Goal: Information Seeking & Learning: Learn about a topic

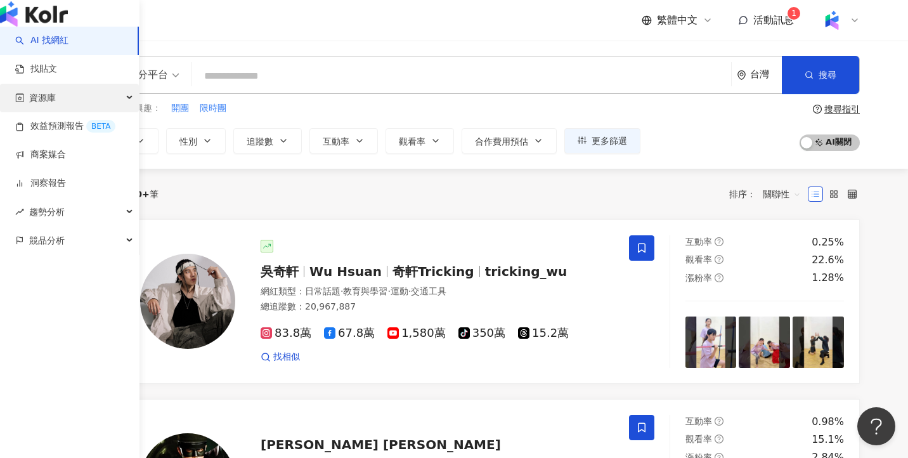
click at [44, 112] on span "資源庫" at bounding box center [42, 98] width 27 height 29
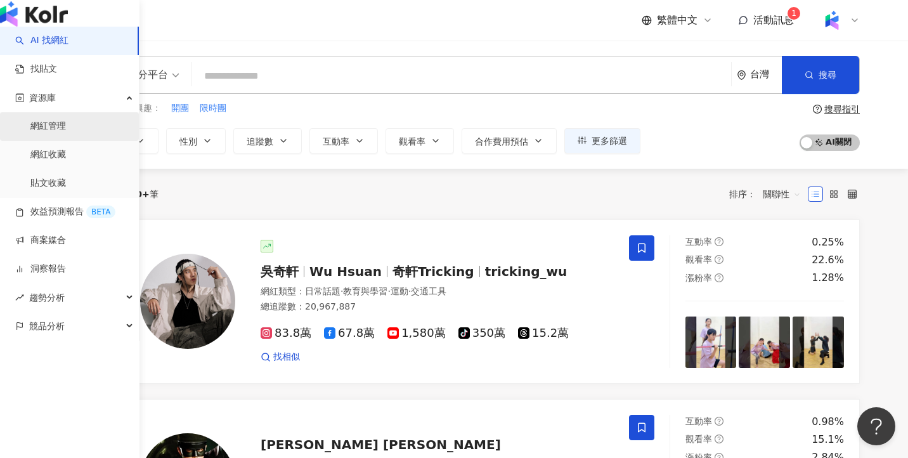
click at [66, 132] on link "網紅管理" at bounding box center [48, 126] width 36 height 13
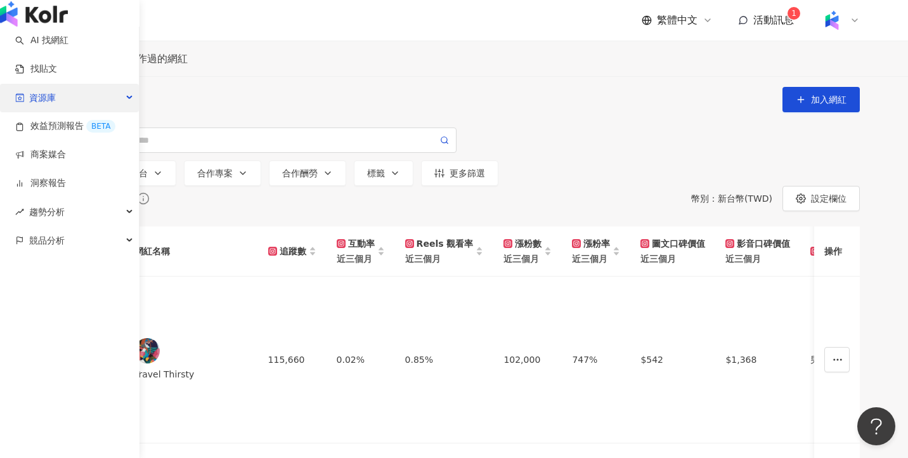
click at [74, 112] on div "資源庫" at bounding box center [69, 98] width 139 height 29
click at [52, 112] on span "資源庫" at bounding box center [42, 98] width 27 height 29
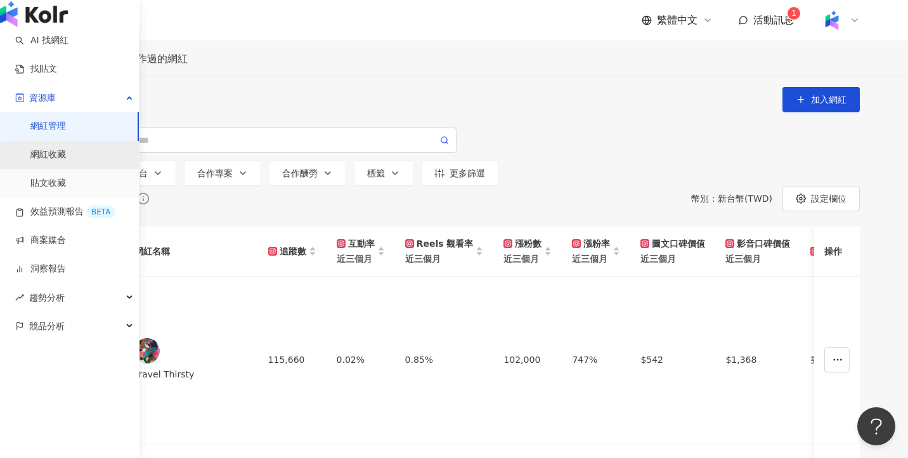
click at [56, 161] on link "網紅收藏" at bounding box center [48, 154] width 36 height 13
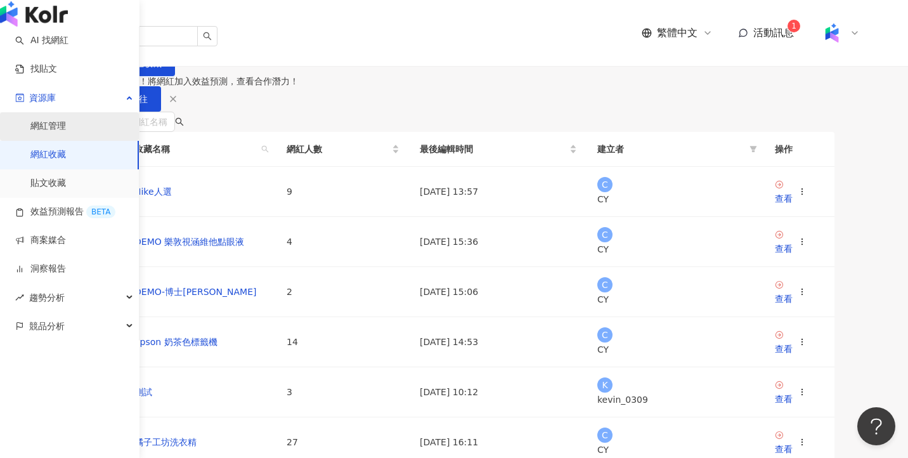
click at [53, 132] on link "網紅管理" at bounding box center [48, 126] width 36 height 13
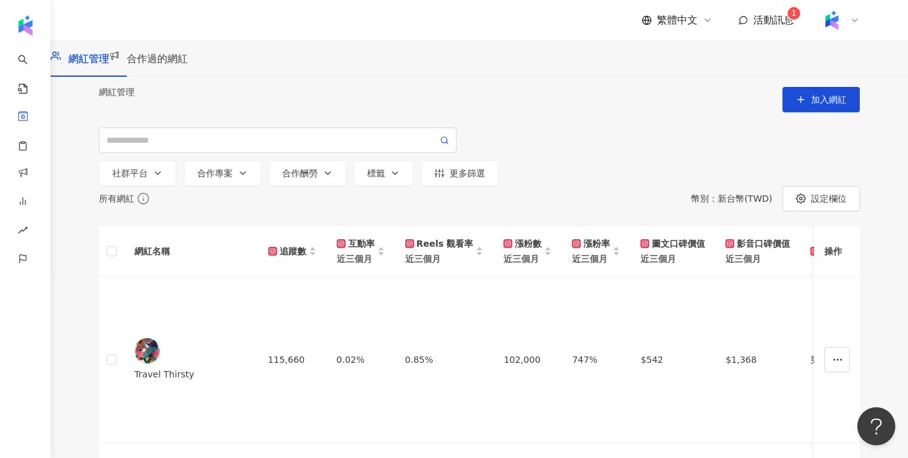
click at [231, 55] on div "網紅管理 合作過的網紅" at bounding box center [479, 59] width 857 height 36
click at [188, 65] on span "合作過的網紅" at bounding box center [157, 59] width 61 height 12
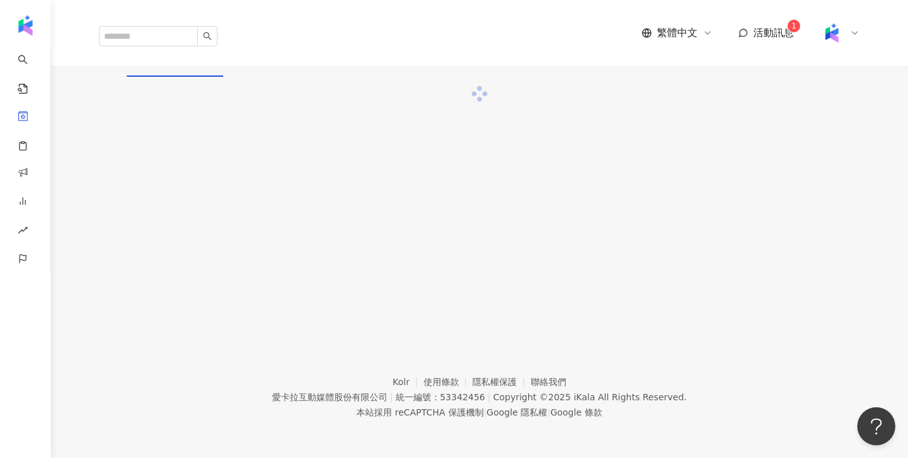
click at [109, 65] on span "網紅管理" at bounding box center [88, 59] width 41 height 12
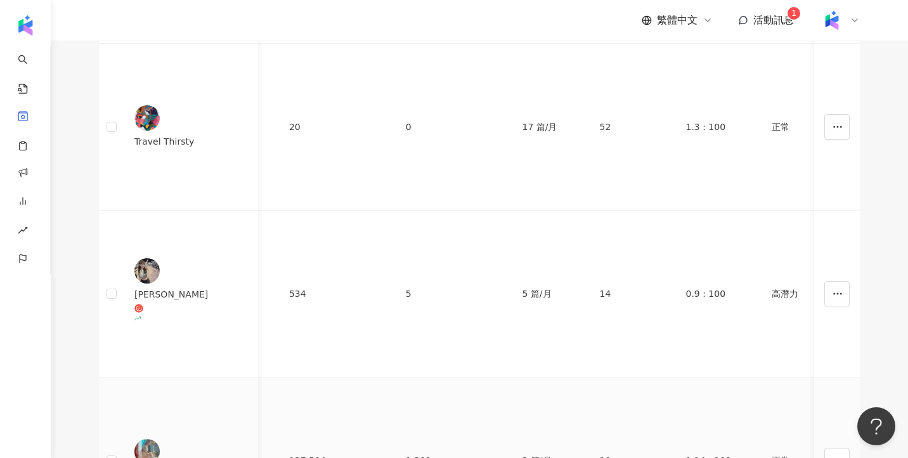
scroll to position [0, 2139]
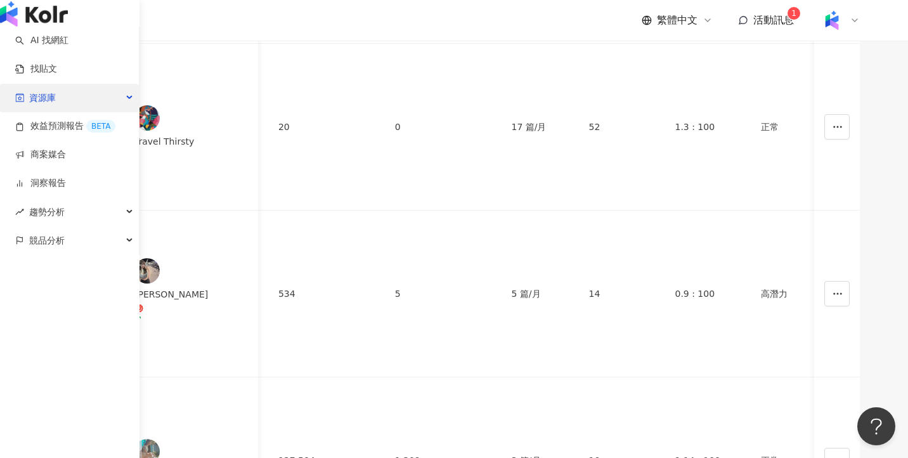
click at [91, 112] on div "資源庫" at bounding box center [69, 98] width 139 height 29
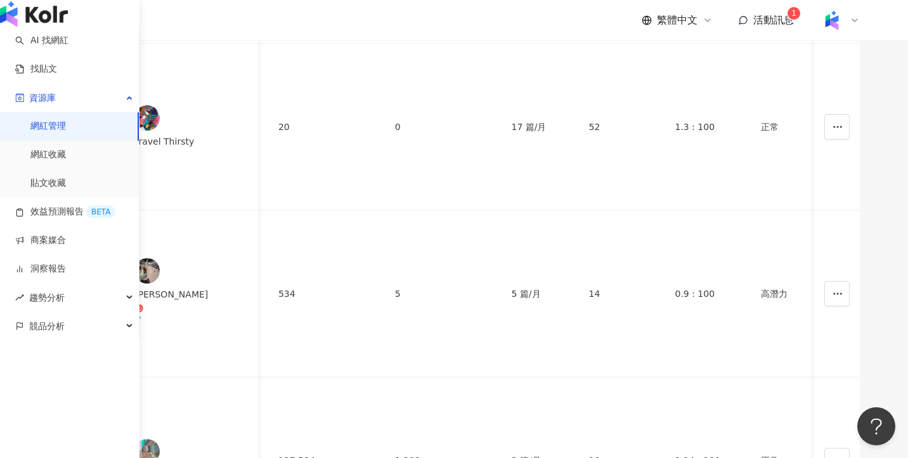
click at [66, 132] on link "網紅管理" at bounding box center [48, 126] width 36 height 13
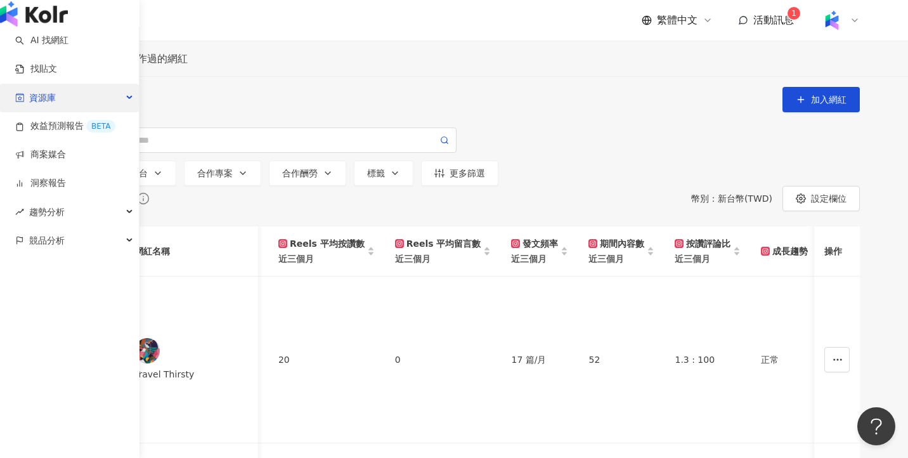
click at [94, 112] on div "資源庫" at bounding box center [69, 98] width 139 height 29
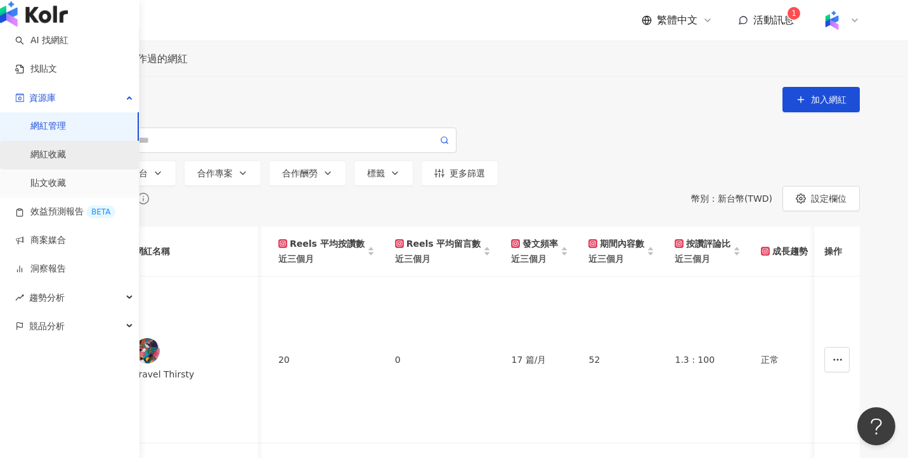
click at [66, 161] on link "網紅收藏" at bounding box center [48, 154] width 36 height 13
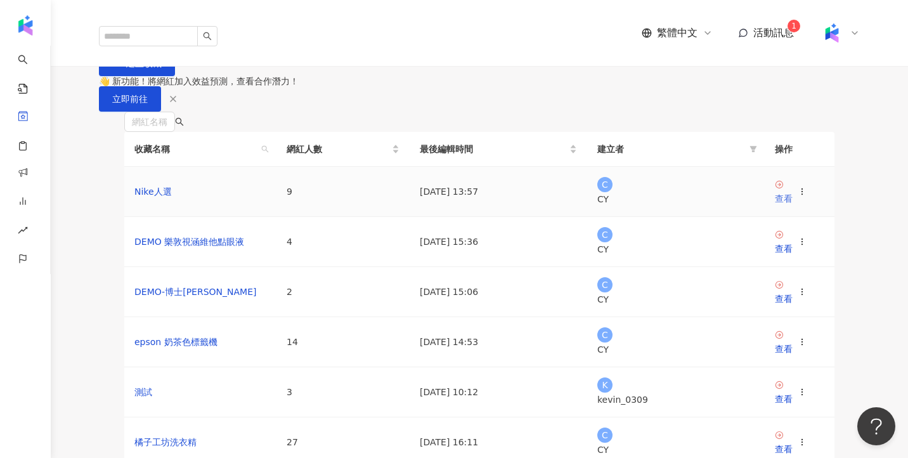
click at [792, 205] on div "查看" at bounding box center [784, 198] width 18 height 14
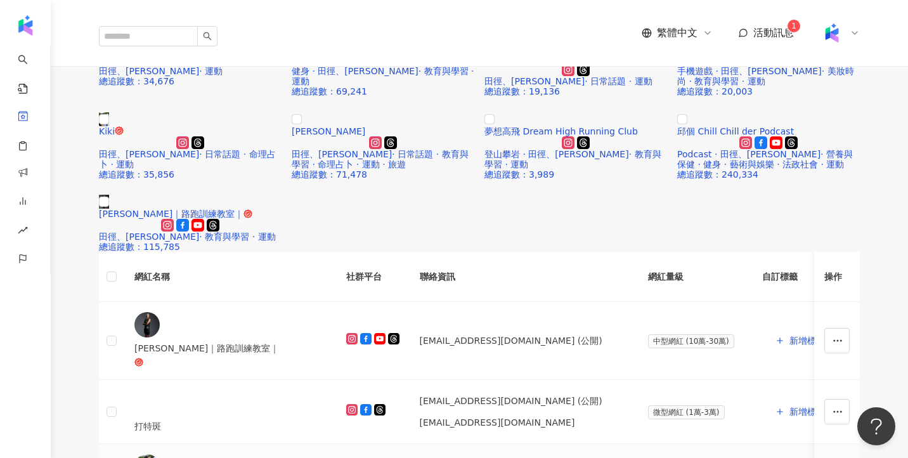
scroll to position [244, 0]
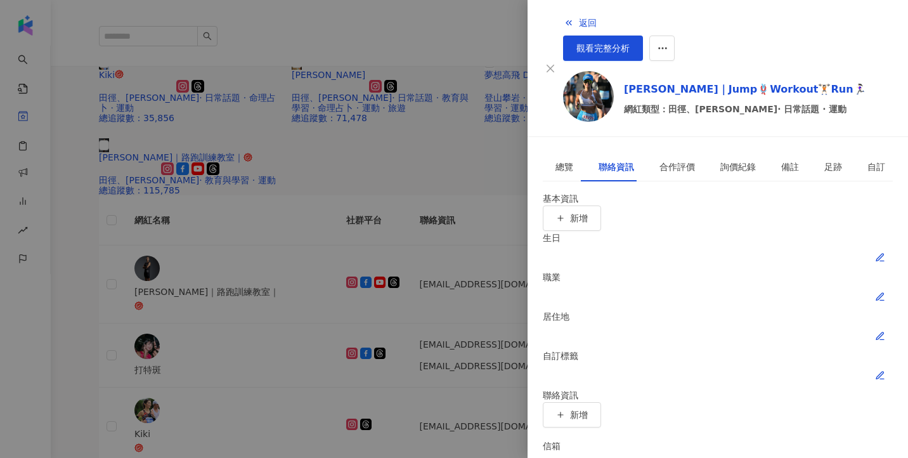
click at [470, 213] on div at bounding box center [454, 229] width 908 height 458
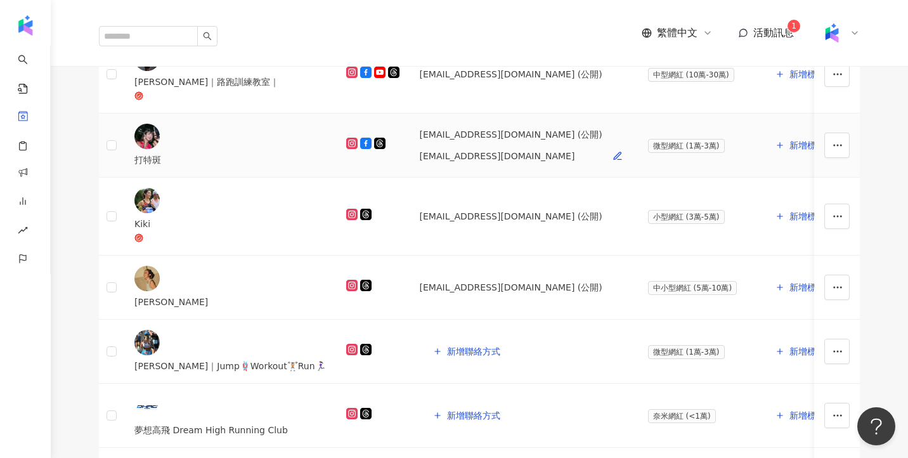
scroll to position [543, 0]
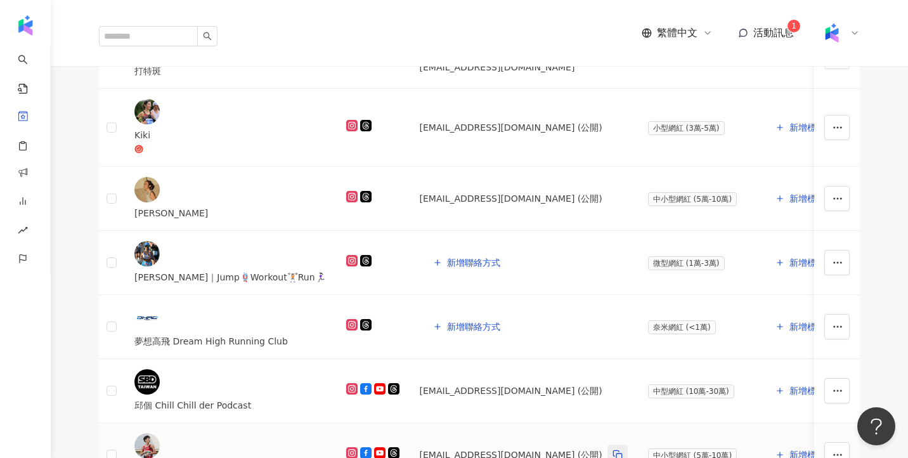
click at [612, 449] on icon "button" at bounding box center [617, 454] width 10 height 10
click at [486, 423] on td "aa0920417406@gmail.com (公開)" at bounding box center [524, 455] width 228 height 64
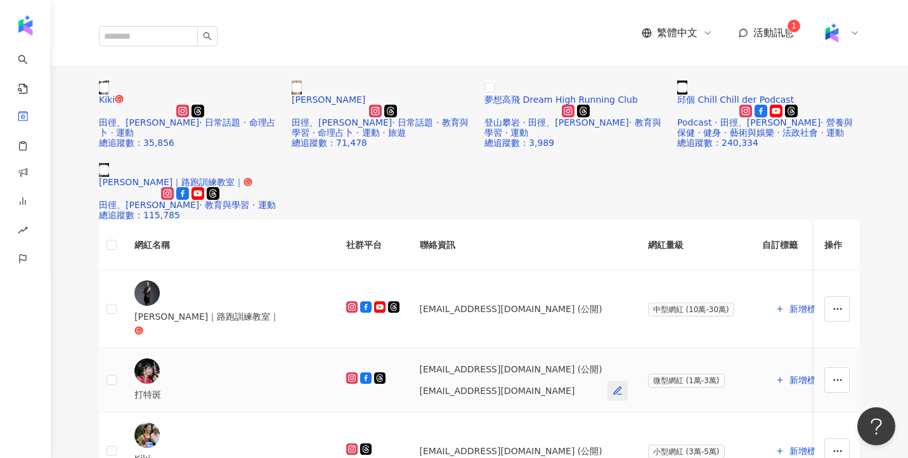
scroll to position [248, 0]
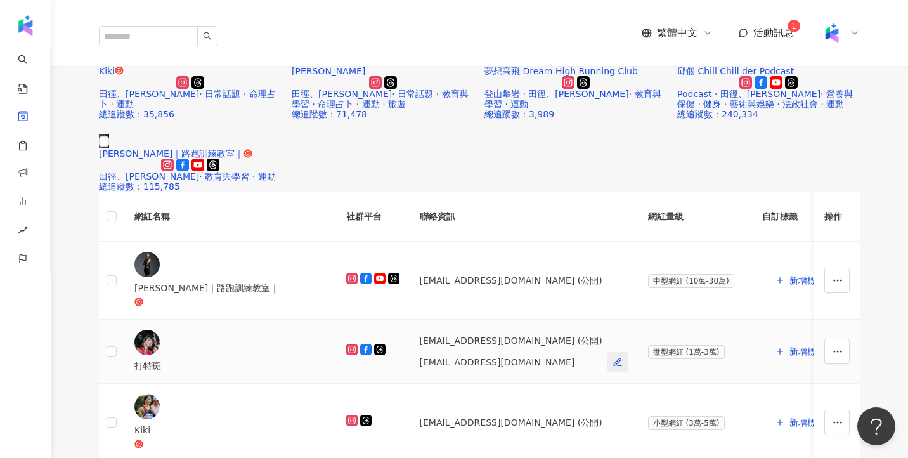
click at [612, 357] on span "button" at bounding box center [617, 362] width 10 height 10
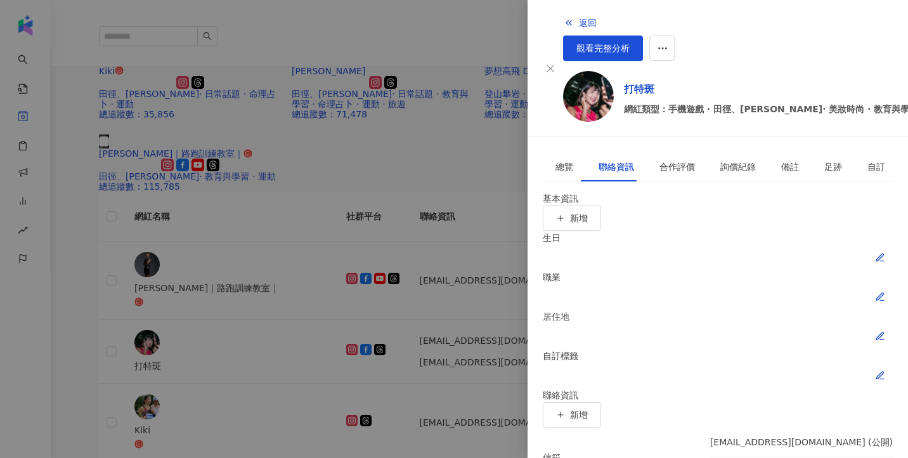
click at [475, 188] on div at bounding box center [454, 229] width 908 height 458
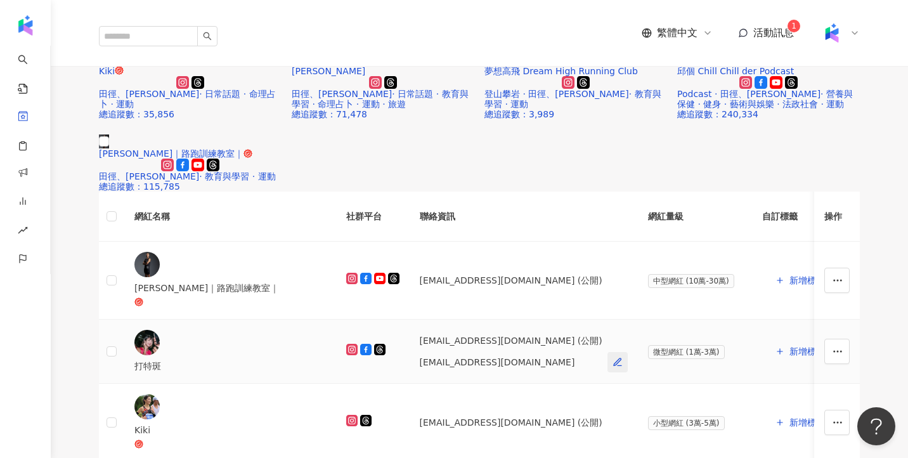
click at [614, 358] on icon "button" at bounding box center [617, 361] width 7 height 7
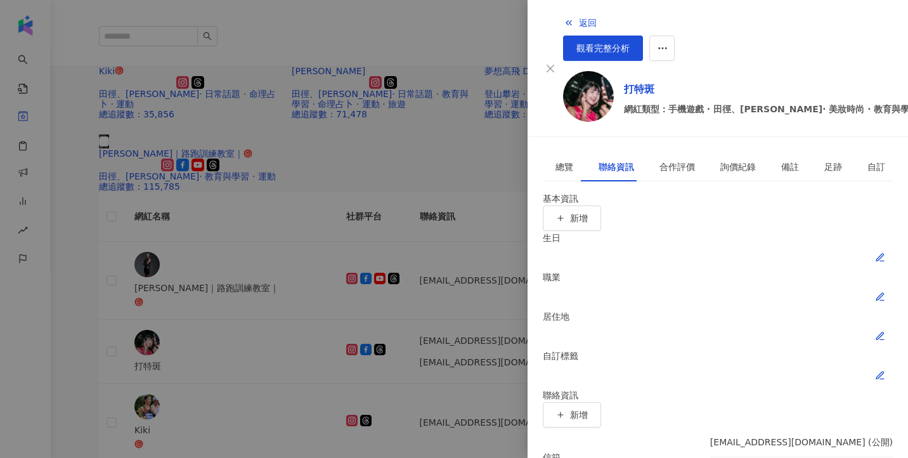
click at [494, 202] on div at bounding box center [454, 229] width 908 height 458
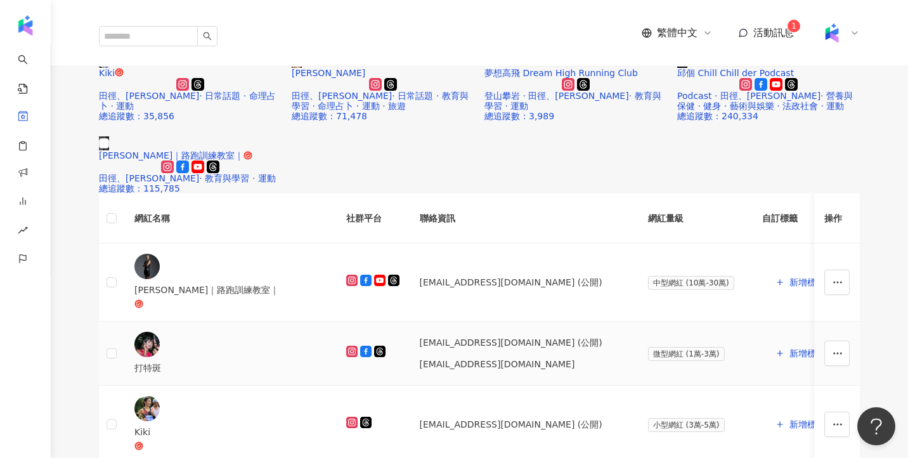
scroll to position [247, 0]
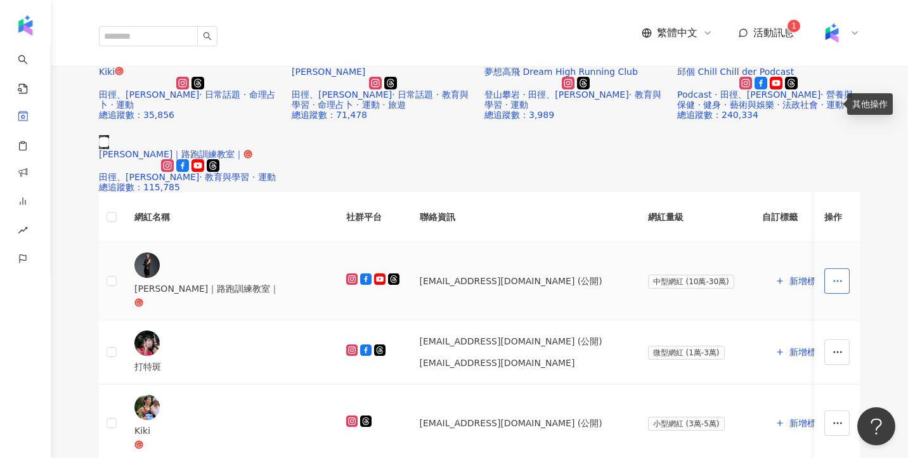
click at [832, 275] on icon "button" at bounding box center [837, 280] width 11 height 11
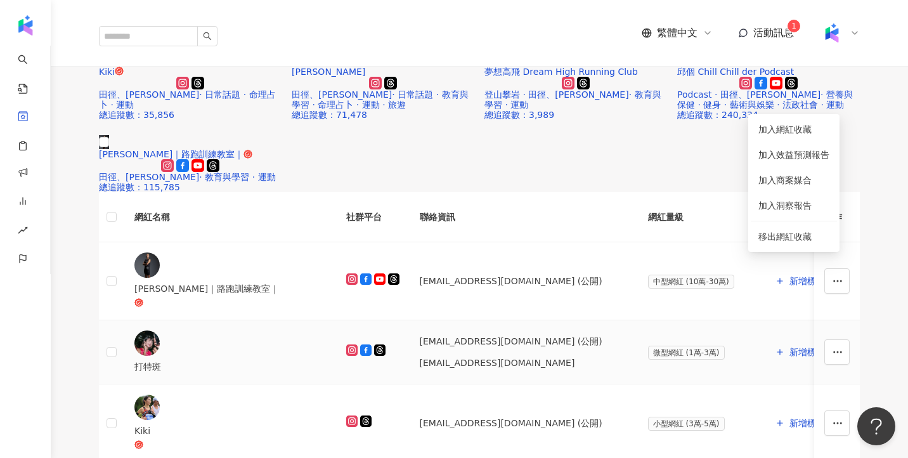
click at [464, 320] on td "bambi7857@hotmail.com (公開) bambi7857@hotmail.com" at bounding box center [524, 352] width 228 height 64
click at [612, 276] on icon "button" at bounding box center [617, 281] width 10 height 10
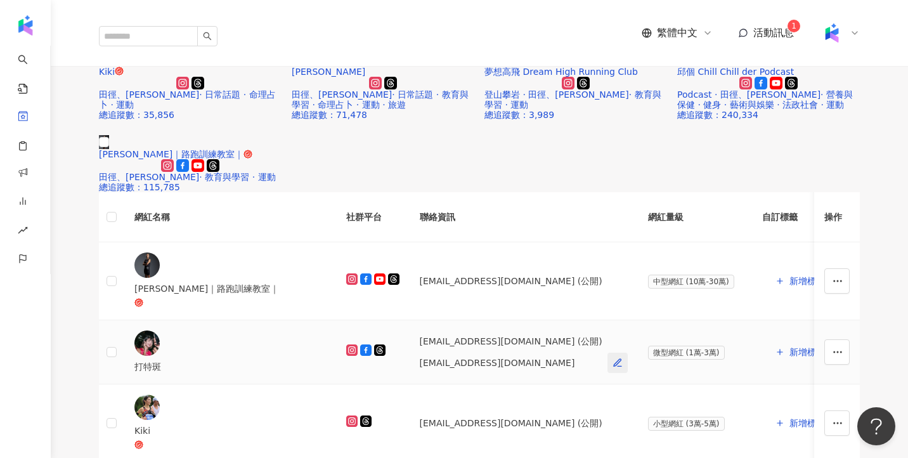
click at [612, 358] on icon "button" at bounding box center [617, 363] width 10 height 10
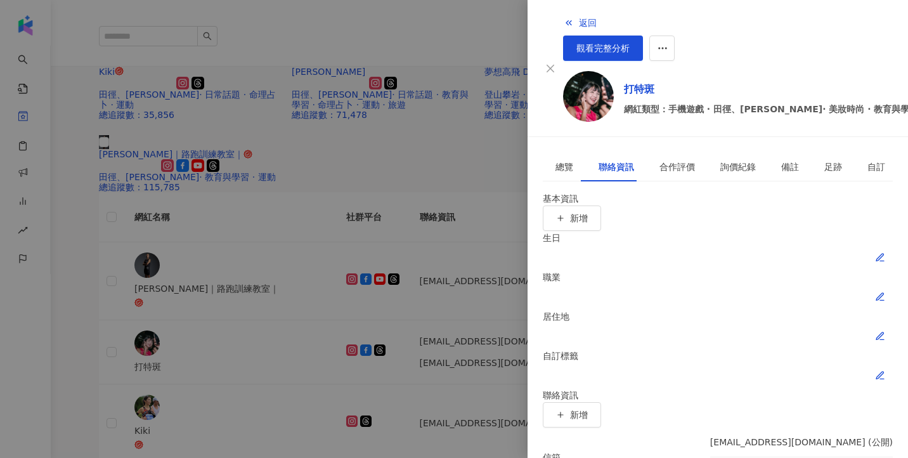
click at [486, 183] on div at bounding box center [454, 229] width 908 height 458
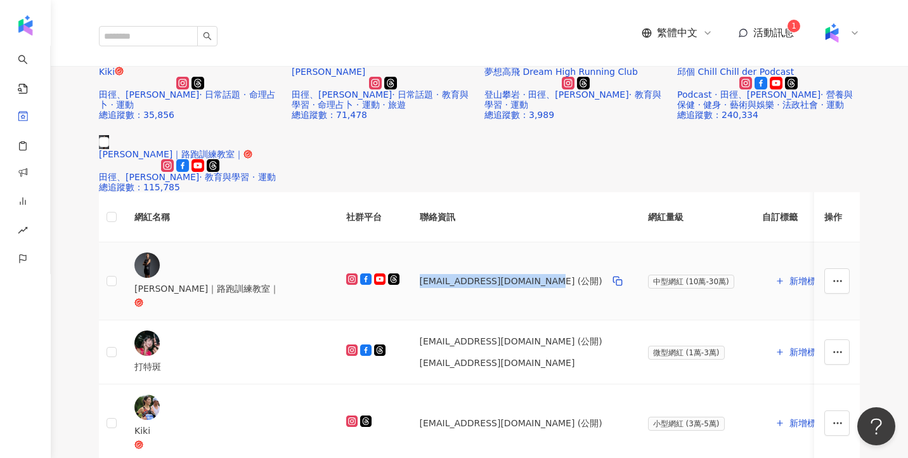
drag, startPoint x: 352, startPoint y: 102, endPoint x: 477, endPoint y: 100, distance: 125.5
click at [477, 271] on div "sealevel686@gmail.com (公開)" at bounding box center [524, 281] width 208 height 20
click at [448, 274] on div "sealevel686@gmail.com (公開)" at bounding box center [511, 281] width 183 height 14
click at [461, 274] on div "sealevel686@gmail.com (公開)" at bounding box center [511, 281] width 183 height 14
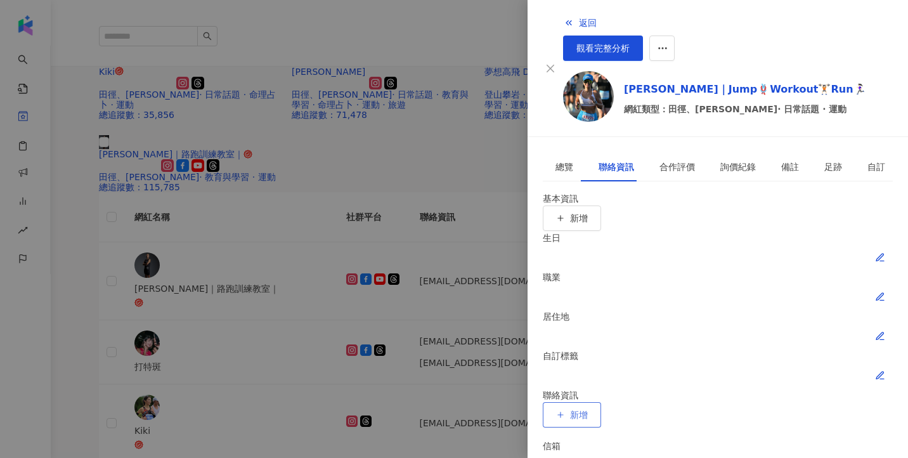
click at [588, 410] on span "新增" at bounding box center [579, 415] width 18 height 10
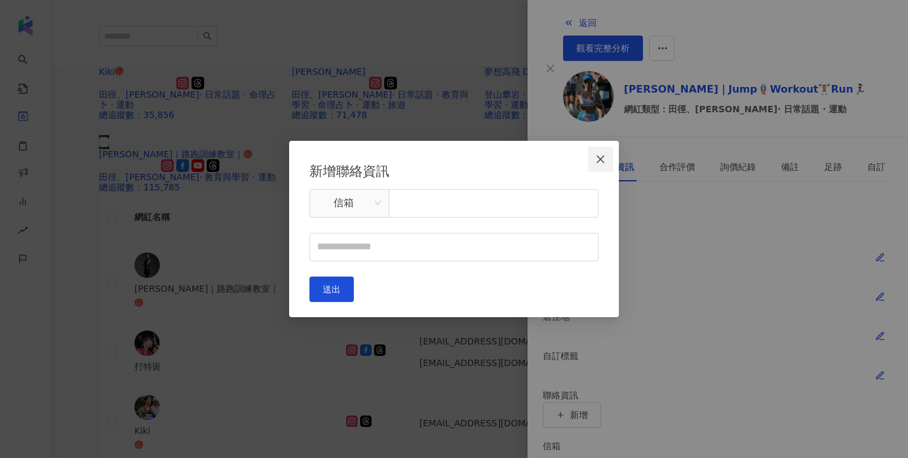
click at [602, 157] on icon "close" at bounding box center [601, 159] width 8 height 8
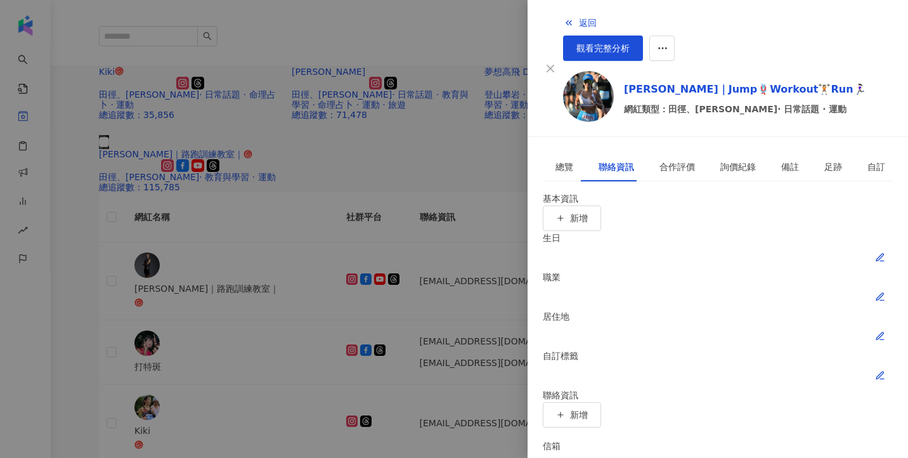
click at [434, 349] on div at bounding box center [454, 229] width 908 height 458
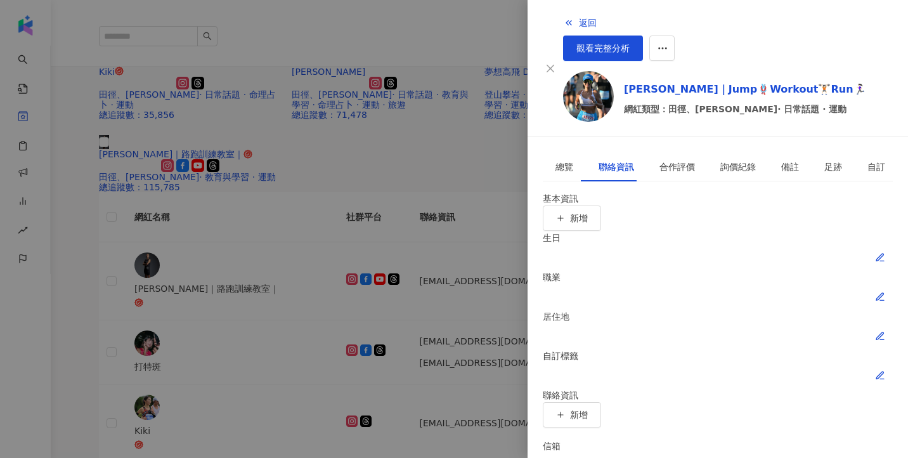
click at [458, 306] on div at bounding box center [454, 229] width 908 height 458
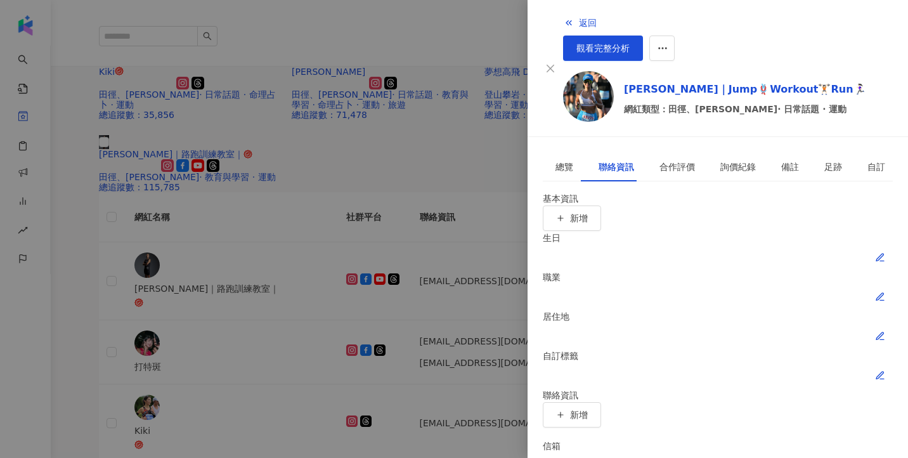
click at [417, 143] on div at bounding box center [454, 229] width 908 height 458
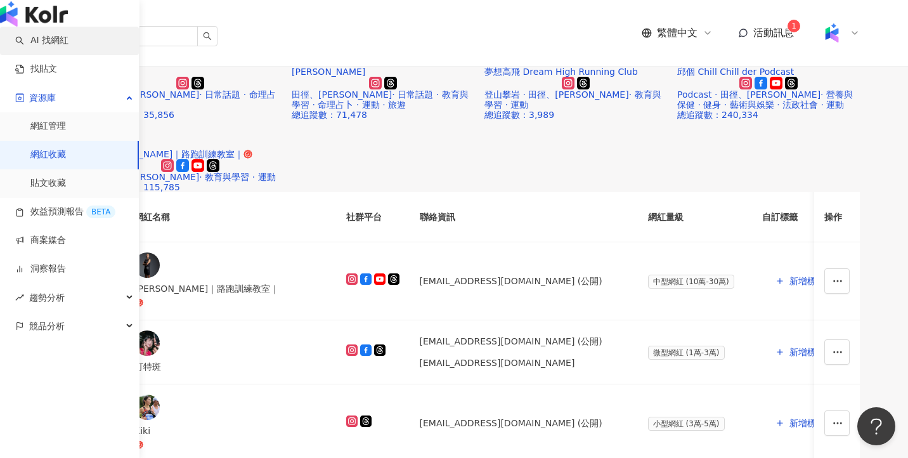
click at [50, 47] on link "AI 找網紅" at bounding box center [41, 40] width 53 height 13
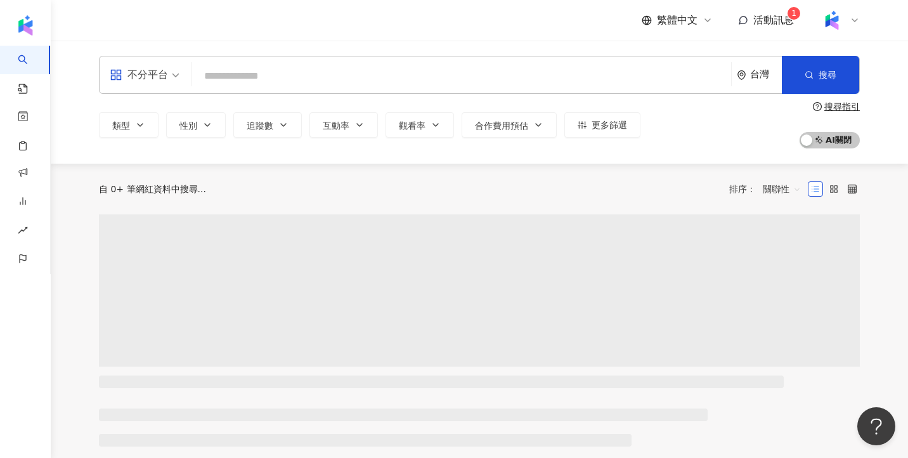
click at [407, 82] on input "search" at bounding box center [461, 76] width 529 height 24
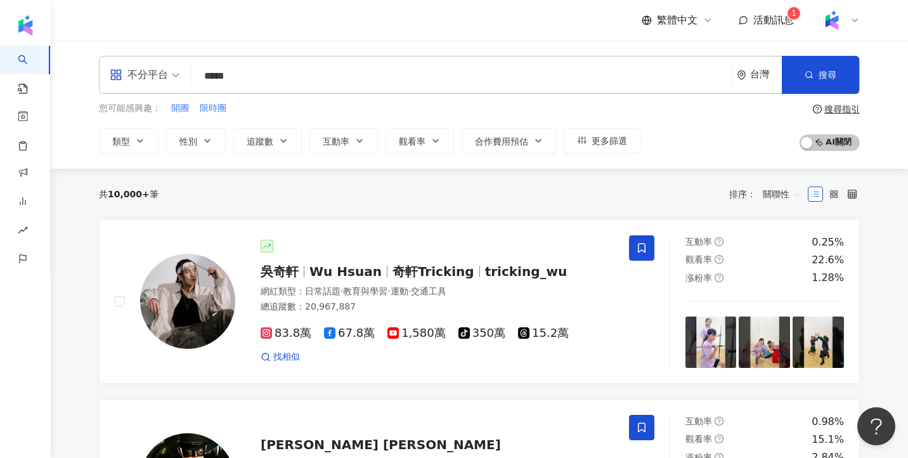
type input "*****"
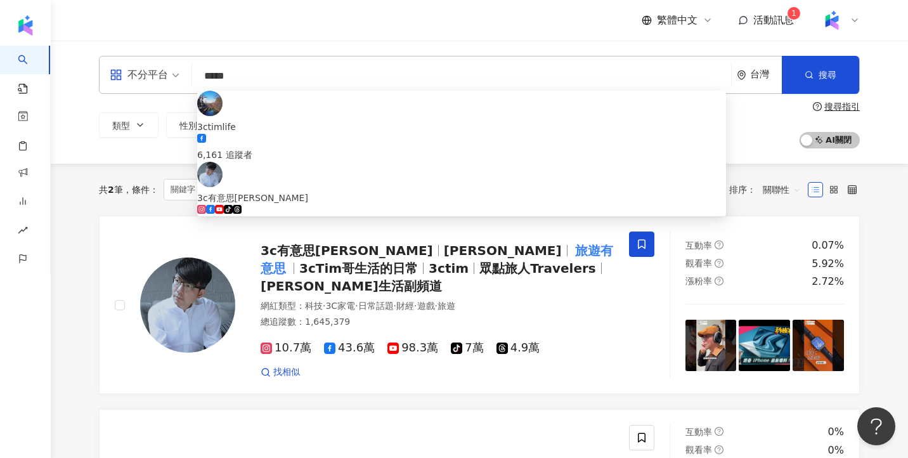
click at [69, 317] on main "不分平台 ***** 台灣 搜尋 d886cd72-d66e-4dc8-ae4f-baf2bc33d31a keyword 3ctimlife 6,161 追…" at bounding box center [479, 400] width 857 height 718
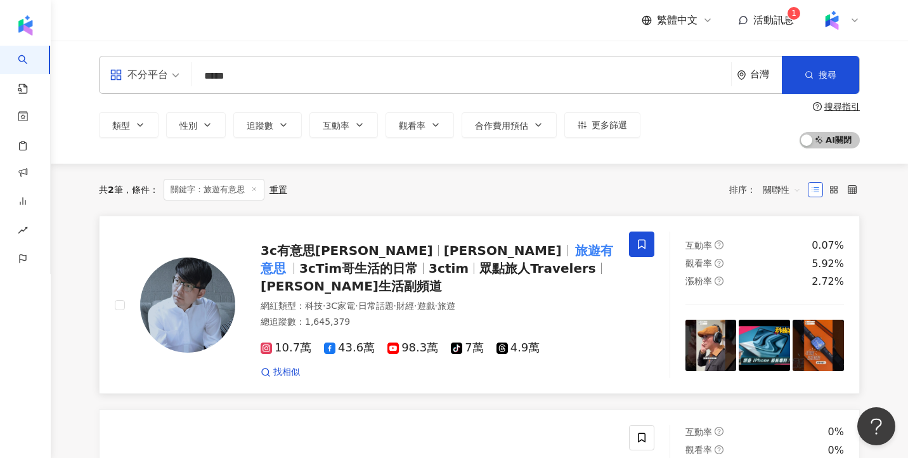
click at [339, 252] on span "3c有意思[PERSON_NAME]哥" at bounding box center [347, 250] width 172 height 15
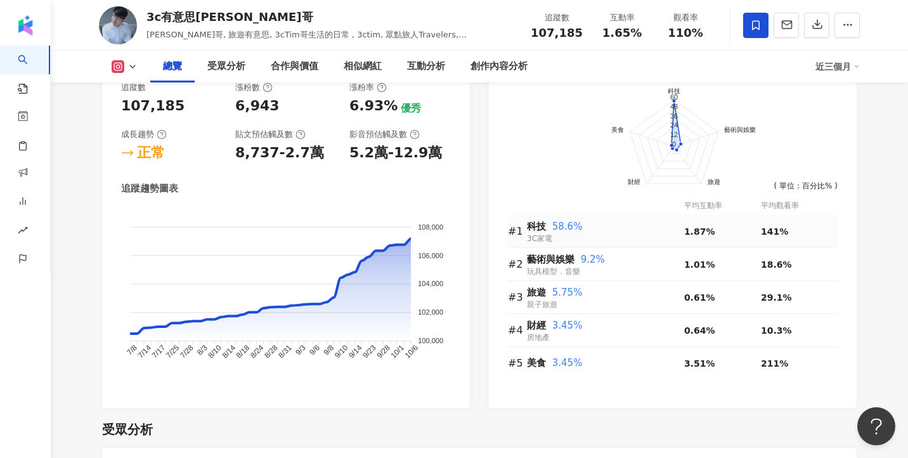
scroll to position [743, 0]
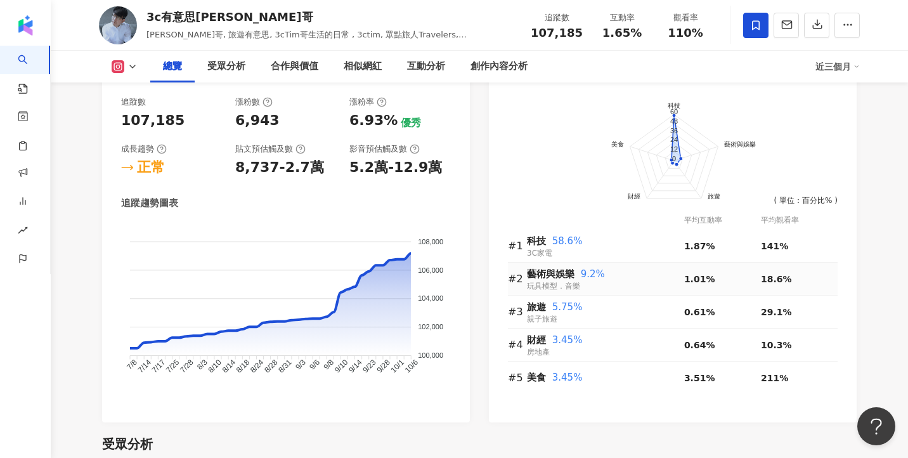
drag, startPoint x: 527, startPoint y: 291, endPoint x: 588, endPoint y: 290, distance: 60.2
click at [588, 290] on div "藝術與娛樂 9.2% 玩具模型．音樂" at bounding box center [605, 279] width 157 height 26
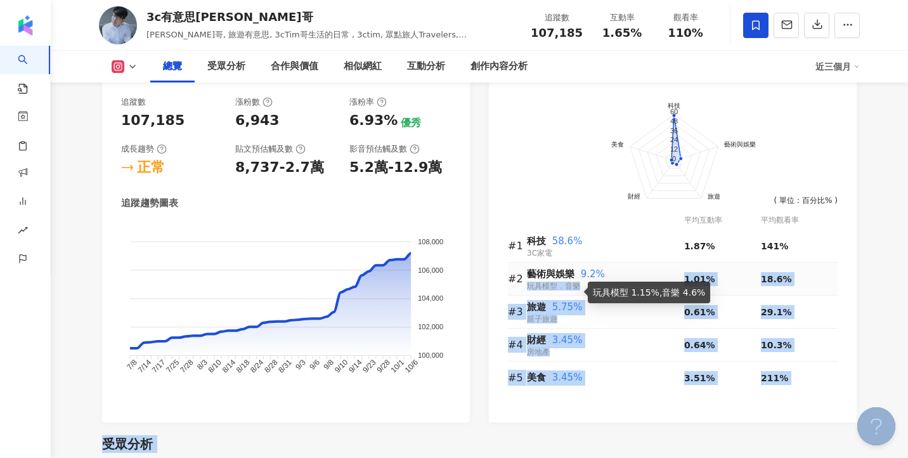
drag, startPoint x: 529, startPoint y: 288, endPoint x: 590, endPoint y: 288, distance: 60.9
click at [550, 285] on span "玩具模型．音樂" at bounding box center [553, 285] width 53 height 9
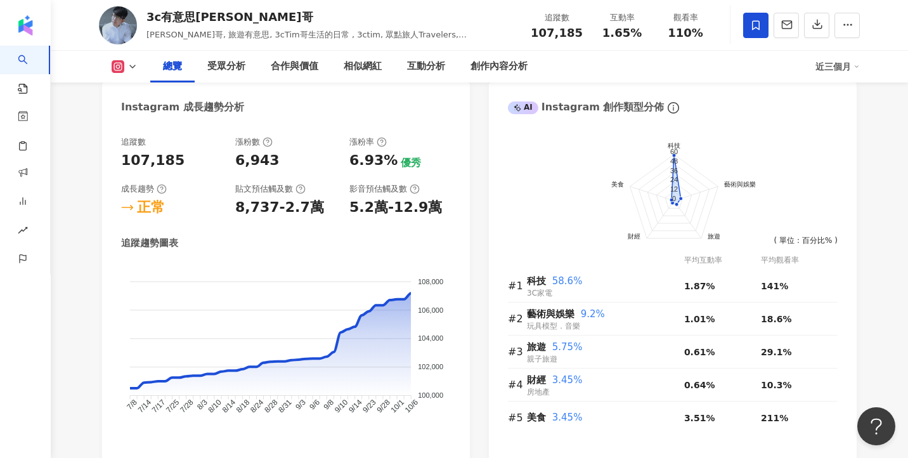
scroll to position [716, 0]
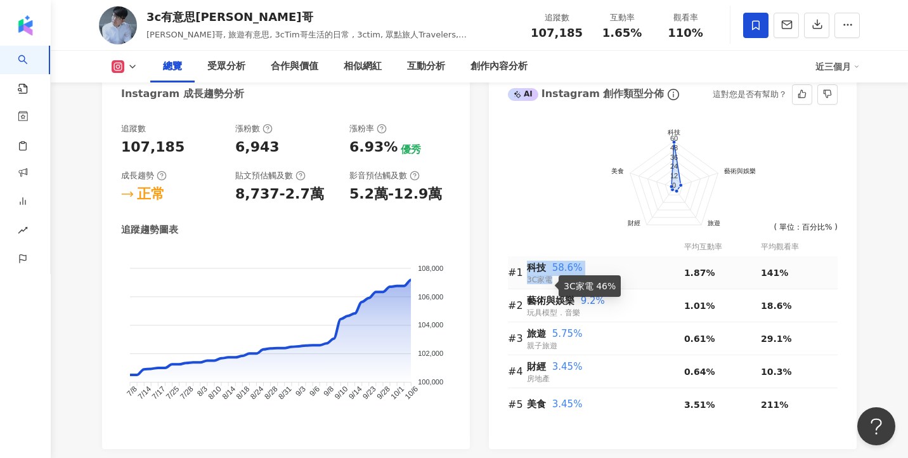
drag, startPoint x: 549, startPoint y: 281, endPoint x: 519, endPoint y: 279, distance: 29.9
click at [519, 279] on tr "#1 科技 58.6% 3C家電 1.87% 141%" at bounding box center [673, 272] width 330 height 33
click at [530, 280] on tr "#1 科技 58.6% 3C家電 1.87% 141%" at bounding box center [673, 272] width 330 height 33
click at [541, 323] on td "旅遊 5.75% 親子旅遊" at bounding box center [605, 338] width 157 height 33
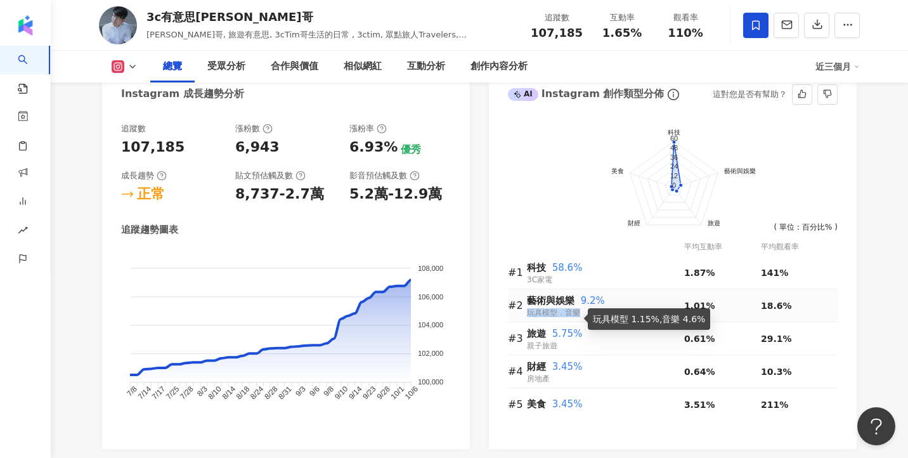
drag, startPoint x: 527, startPoint y: 314, endPoint x: 578, endPoint y: 316, distance: 50.8
click at [578, 316] on span "玩具模型．音樂" at bounding box center [553, 312] width 53 height 9
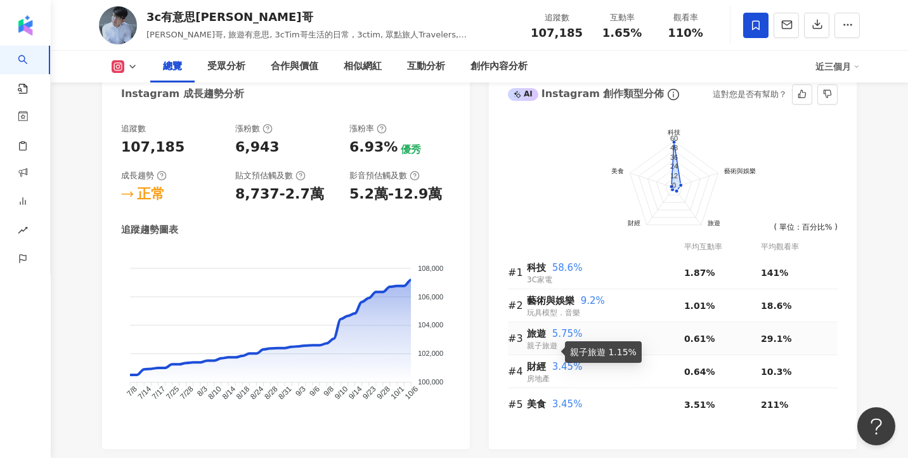
click at [531, 345] on span "親子旅遊" at bounding box center [542, 345] width 30 height 9
drag, startPoint x: 529, startPoint y: 346, endPoint x: 538, endPoint y: 346, distance: 9.5
click at [538, 346] on span "親子旅遊" at bounding box center [542, 345] width 30 height 9
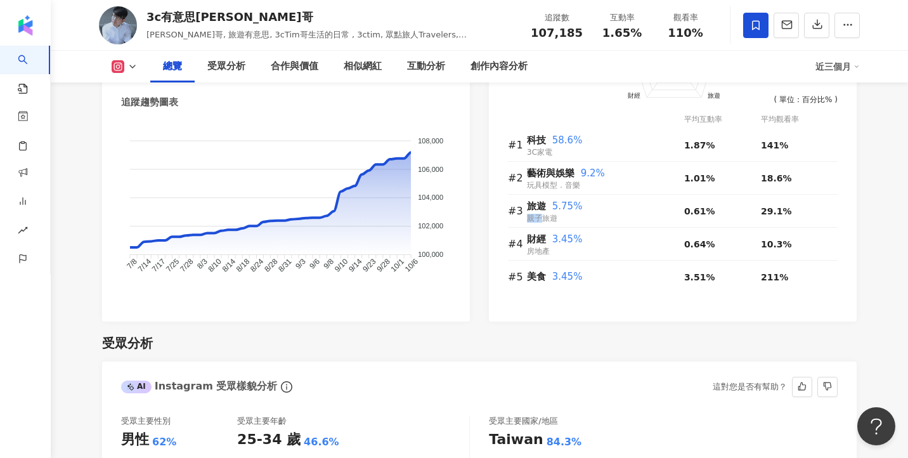
scroll to position [748, 0]
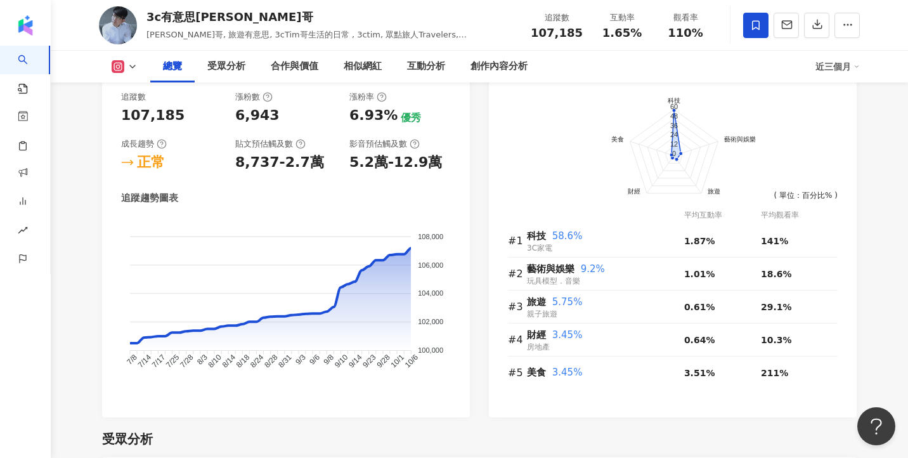
click at [570, 389] on div "前往申請試用方案解鎖 ( 立即註冊 ) 科技 藝術與娛樂 旅遊 財經 美食 60 48 36 24 12 0 ( 單位：百分比% ) 平均互動率 平均觀看率 …" at bounding box center [673, 248] width 368 height 339
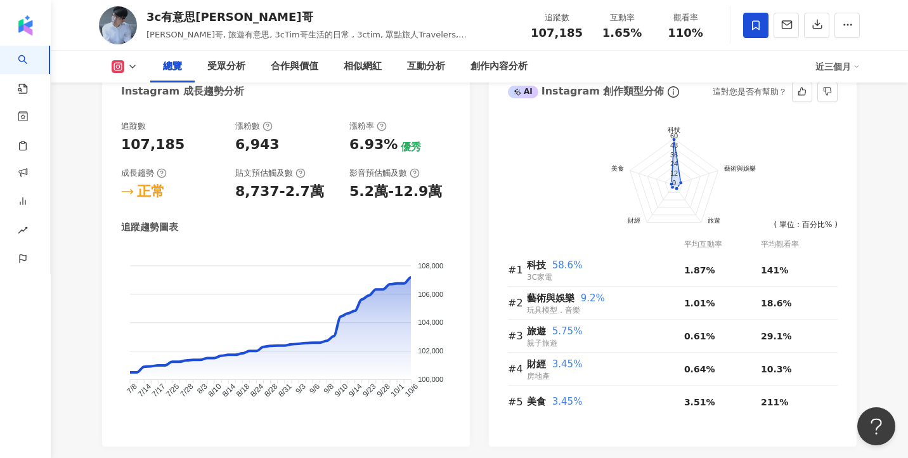
scroll to position [723, 0]
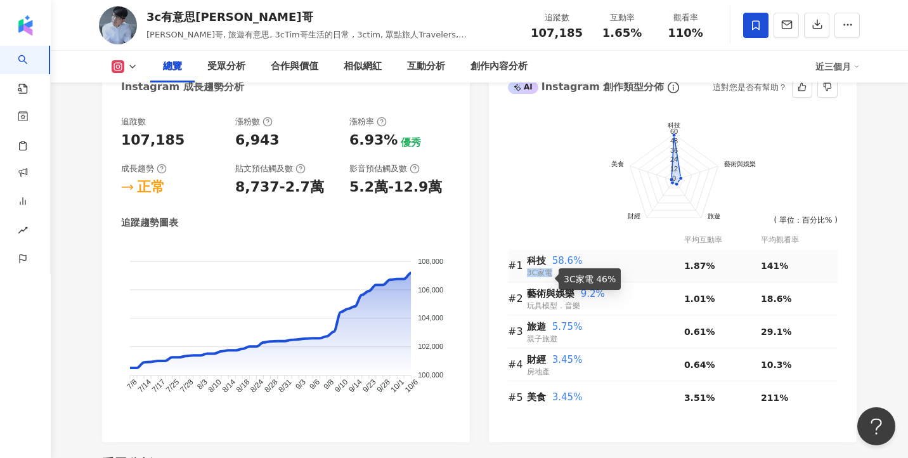
drag, startPoint x: 527, startPoint y: 273, endPoint x: 550, endPoint y: 273, distance: 23.5
click at [550, 273] on span "3C家電" at bounding box center [539, 272] width 25 height 9
drag, startPoint x: 527, startPoint y: 306, endPoint x: 583, endPoint y: 306, distance: 55.8
click at [583, 306] on div "藝術與娛樂 9.2% 玩具模型．音樂" at bounding box center [605, 298] width 157 height 26
click at [557, 338] on span "親子旅遊" at bounding box center [542, 338] width 30 height 9
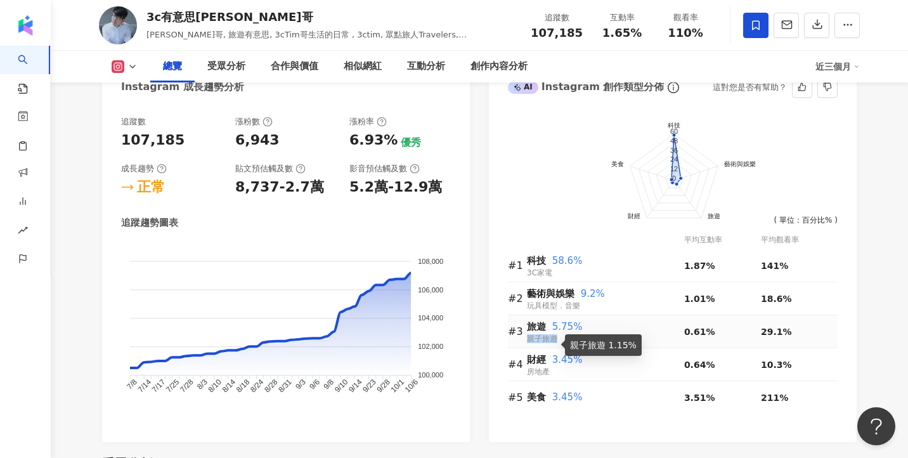
drag, startPoint x: 554, startPoint y: 338, endPoint x: 529, endPoint y: 338, distance: 24.7
click at [529, 338] on span "親子旅遊" at bounding box center [542, 338] width 30 height 9
click at [552, 371] on div "財經 3.45% 房地產" at bounding box center [605, 364] width 157 height 26
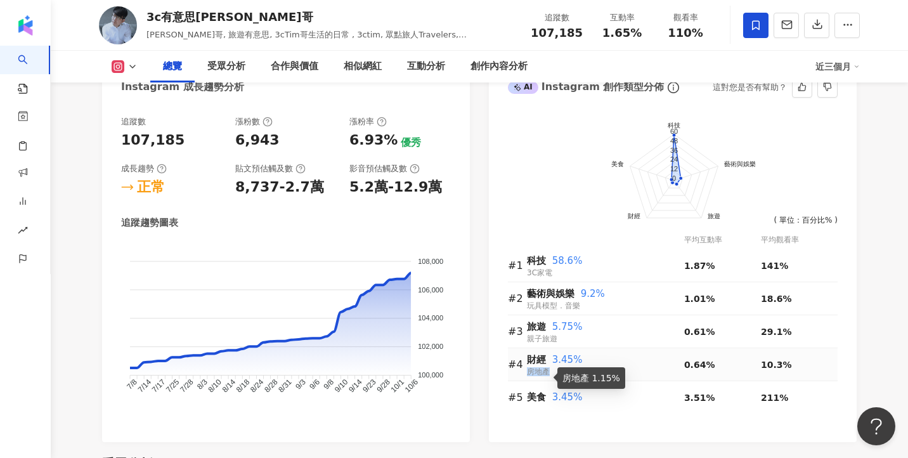
drag, startPoint x: 547, startPoint y: 371, endPoint x: 528, endPoint y: 371, distance: 19.0
click at [528, 371] on span "房地產" at bounding box center [538, 371] width 23 height 9
click at [851, 332] on div "前往申請試用方案解鎖 ( 立即註冊 ) 科技 藝術與娛樂 旅遊 財經 美食 60 48 36 24 12 0 ( 單位：百分比% ) 平均互動率 平均觀看率 …" at bounding box center [673, 272] width 368 height 339
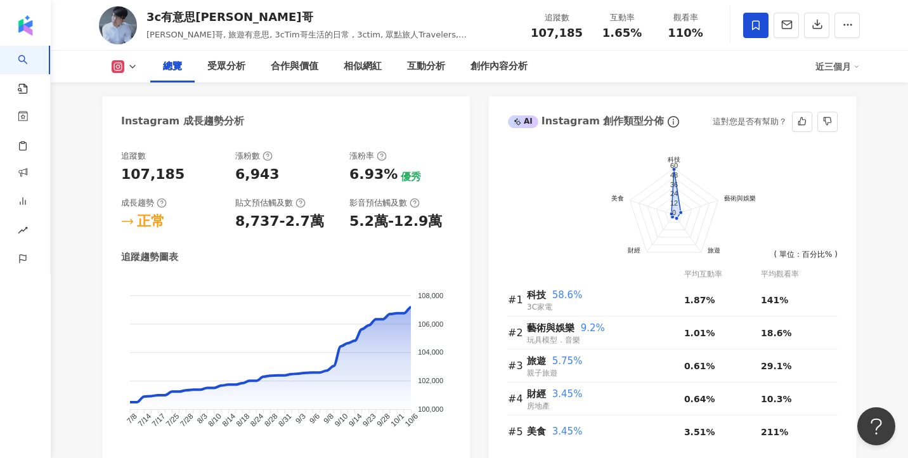
scroll to position [688, 0]
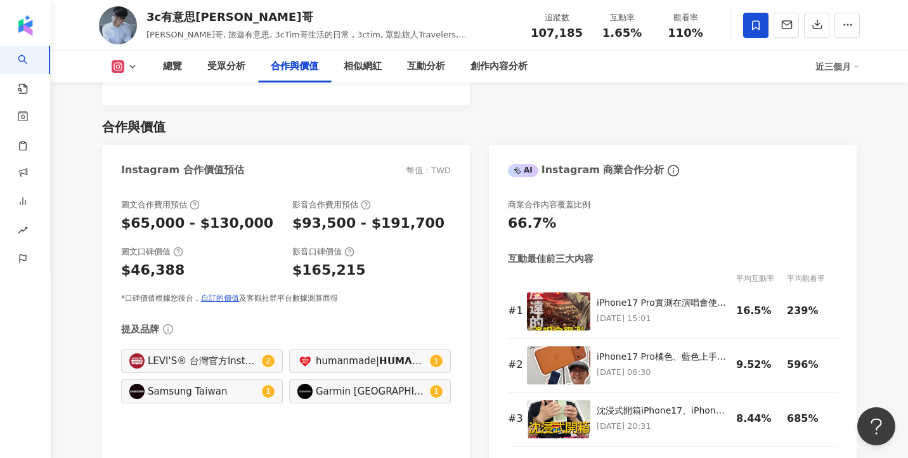
scroll to position [1690, 0]
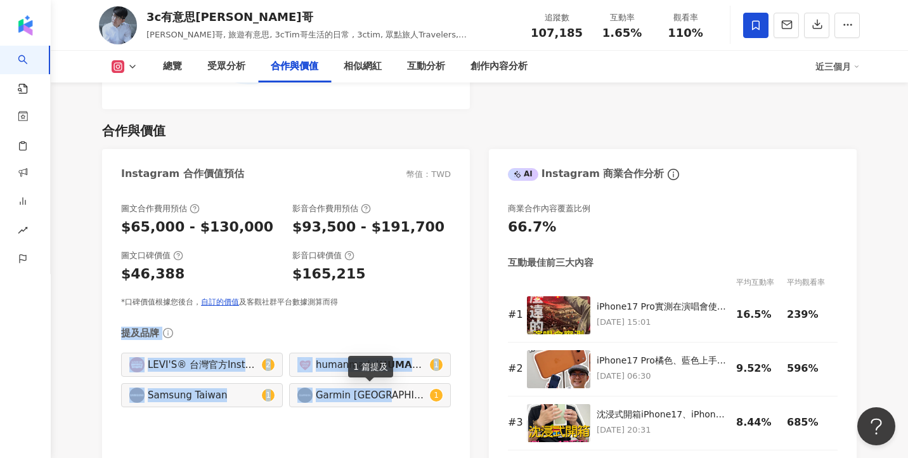
drag, startPoint x: 122, startPoint y: 333, endPoint x: 424, endPoint y: 424, distance: 315.7
click at [424, 424] on div "圖文合作費用預估 $65,000 - $130,000 影音合作費用預估 $93,500 - $191,700 圖文口碑價值 $46,388 影音口碑價值 $…" at bounding box center [286, 329] width 368 height 279
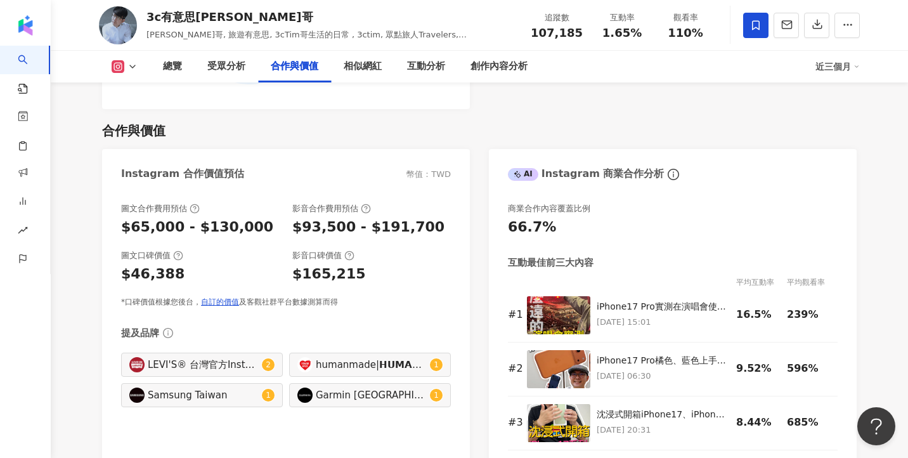
click at [360, 314] on div "圖文合作費用預估 $65,000 - $130,000 影音合作費用預估 $93,500 - $191,700 圖文口碑價值 $46,388 影音口碑價值 $…" at bounding box center [286, 305] width 330 height 205
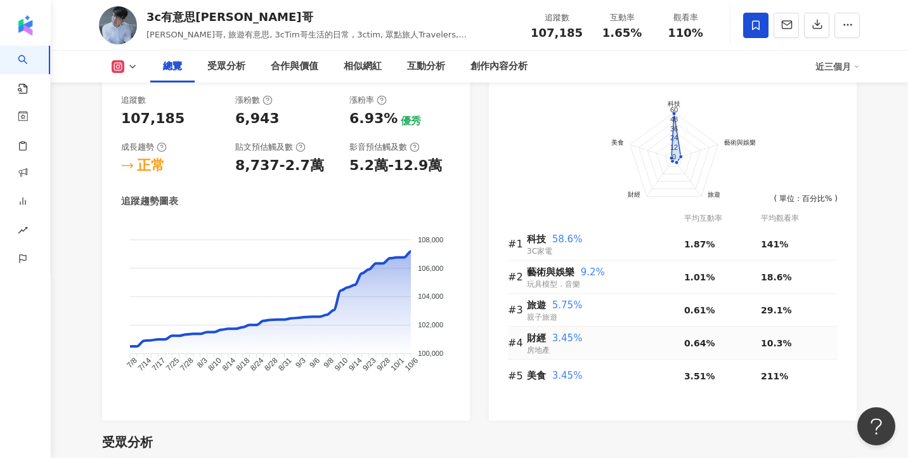
scroll to position [742, 0]
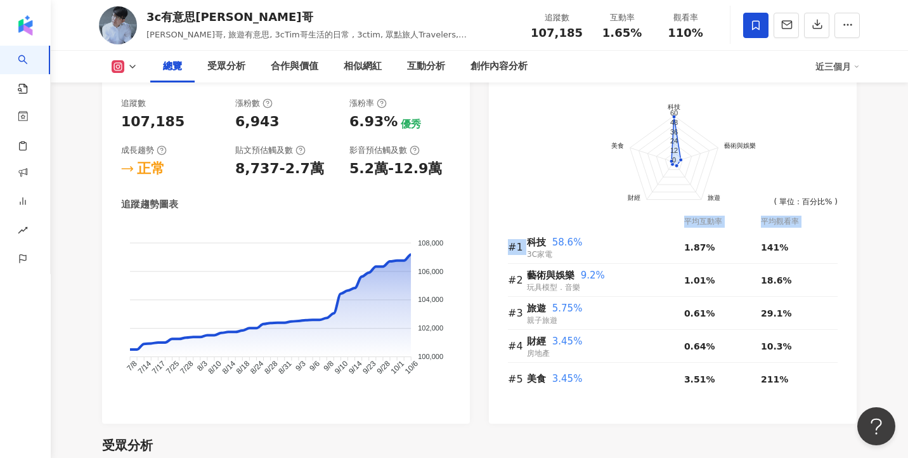
drag, startPoint x: 529, startPoint y: 245, endPoint x: 858, endPoint y: 320, distance: 336.8
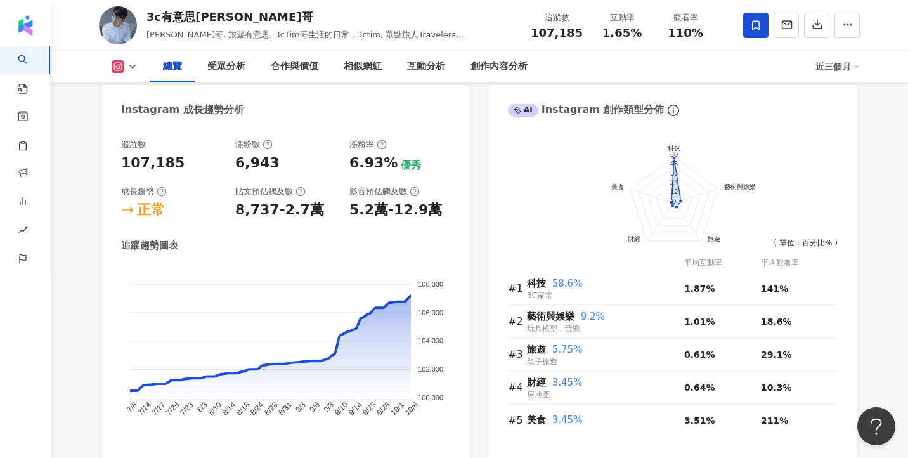
scroll to position [700, 0]
drag, startPoint x: 526, startPoint y: 283, endPoint x: 584, endPoint y: 282, distance: 57.7
click at [584, 282] on tr "#1 科技 58.6% 3C家電 1.87% 141%" at bounding box center [673, 289] width 330 height 33
click at [540, 282] on span "科技" at bounding box center [536, 283] width 19 height 11
drag, startPoint x: 527, startPoint y: 282, endPoint x: 581, endPoint y: 283, distance: 54.5
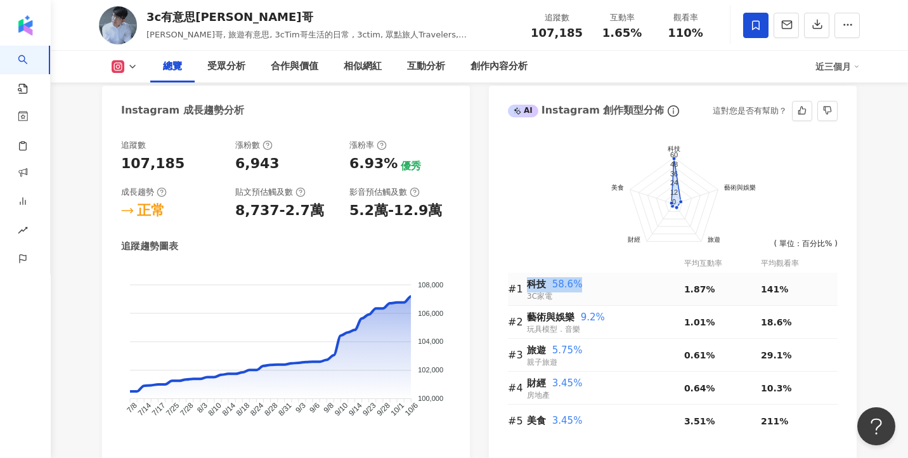
click at [581, 283] on div "科技 58.6%" at bounding box center [605, 284] width 157 height 15
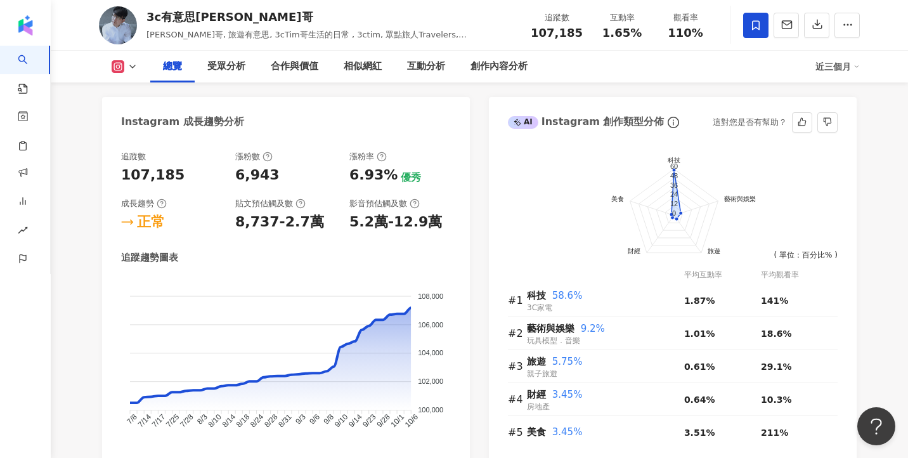
scroll to position [791, 0]
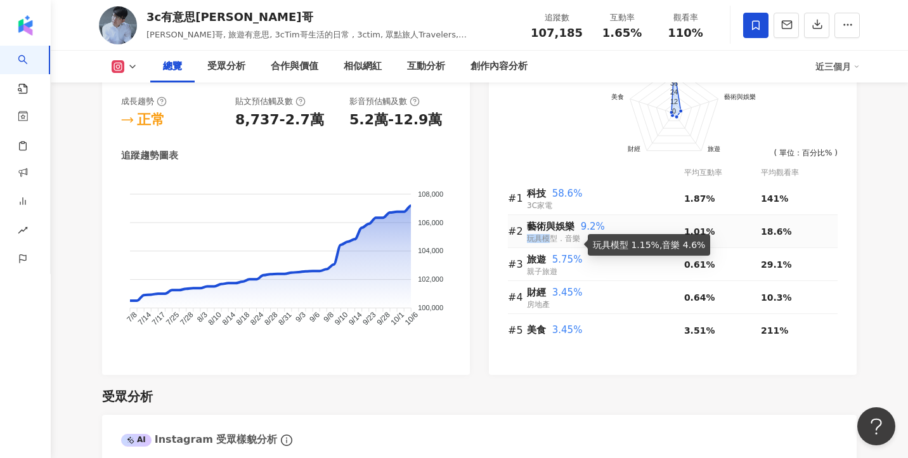
drag, startPoint x: 529, startPoint y: 240, endPoint x: 552, endPoint y: 240, distance: 23.5
click at [552, 240] on span "玩具模型．音樂" at bounding box center [553, 238] width 53 height 9
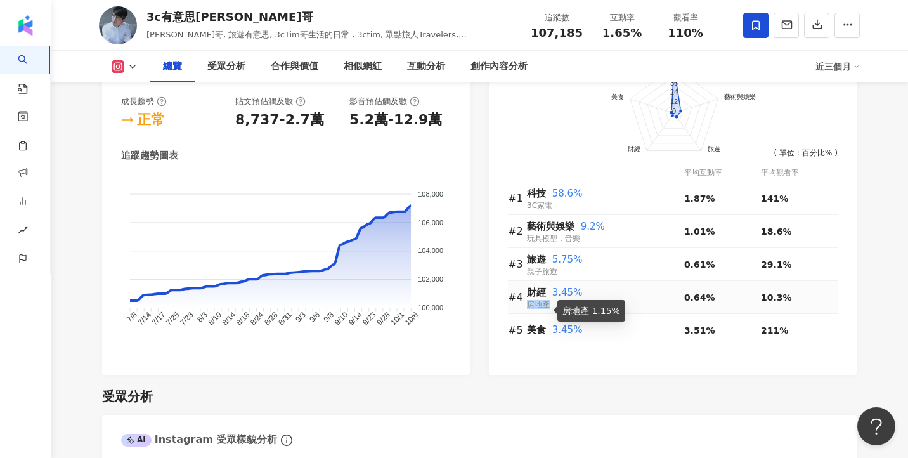
drag, startPoint x: 527, startPoint y: 306, endPoint x: 549, endPoint y: 306, distance: 21.6
click at [549, 306] on span "房地產" at bounding box center [538, 304] width 23 height 9
click at [540, 303] on span "房地產" at bounding box center [538, 304] width 23 height 9
click at [544, 303] on span "房地產" at bounding box center [538, 304] width 23 height 9
drag, startPoint x: 548, startPoint y: 303, endPoint x: 527, endPoint y: 303, distance: 20.9
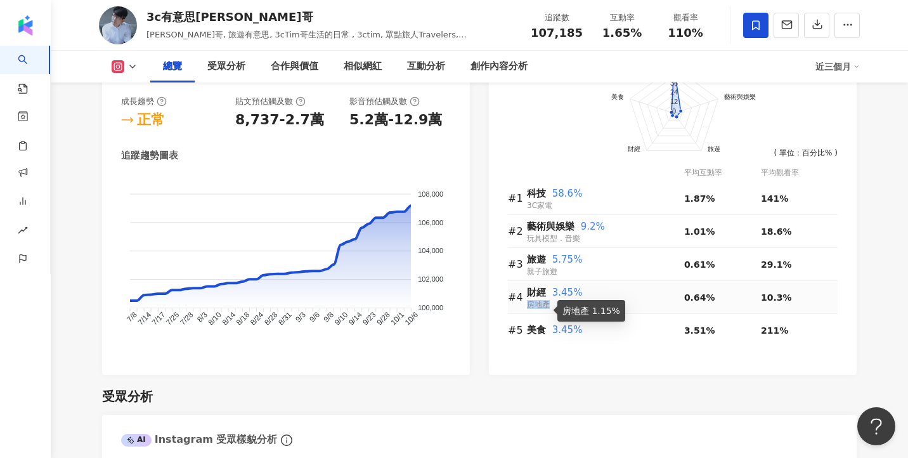
click at [527, 303] on span "房地產" at bounding box center [538, 304] width 23 height 9
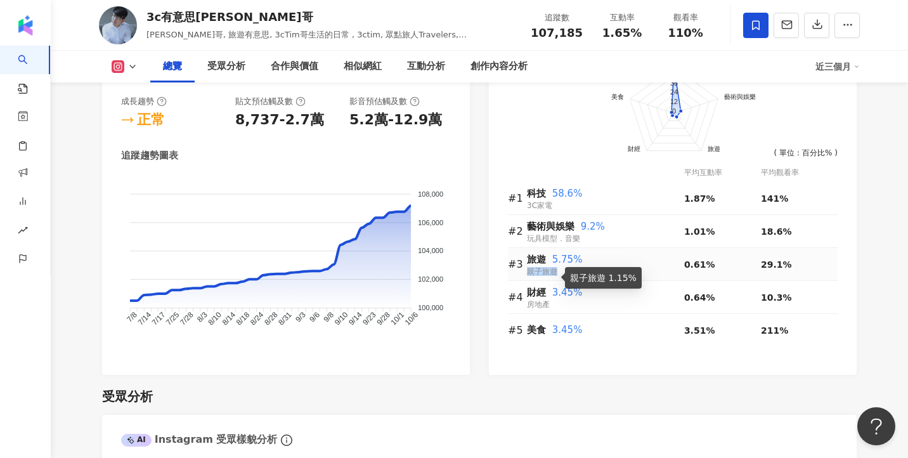
drag, startPoint x: 529, startPoint y: 273, endPoint x: 557, endPoint y: 274, distance: 27.3
click at [557, 273] on span "親子旅遊" at bounding box center [542, 271] width 30 height 9
click at [546, 273] on span "親子旅遊" at bounding box center [542, 271] width 30 height 9
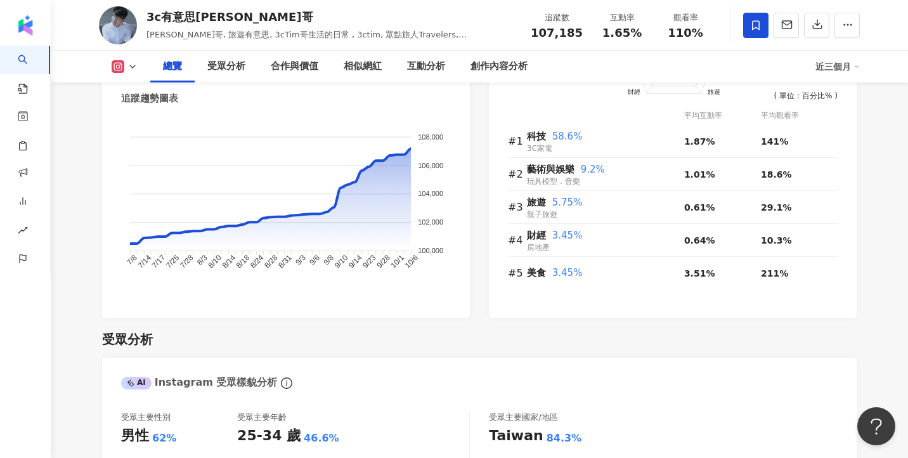
scroll to position [851, 0]
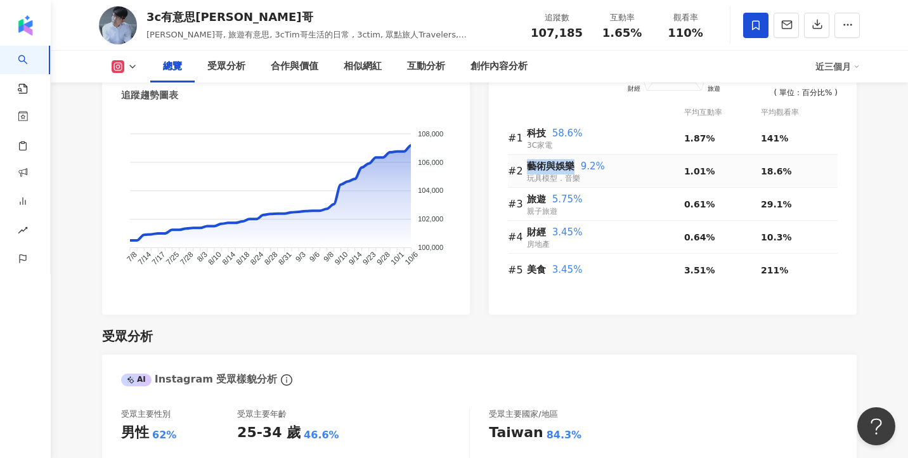
drag, startPoint x: 530, startPoint y: 169, endPoint x: 574, endPoint y: 165, distance: 43.9
click at [574, 165] on span "藝術與娛樂" at bounding box center [551, 165] width 48 height 11
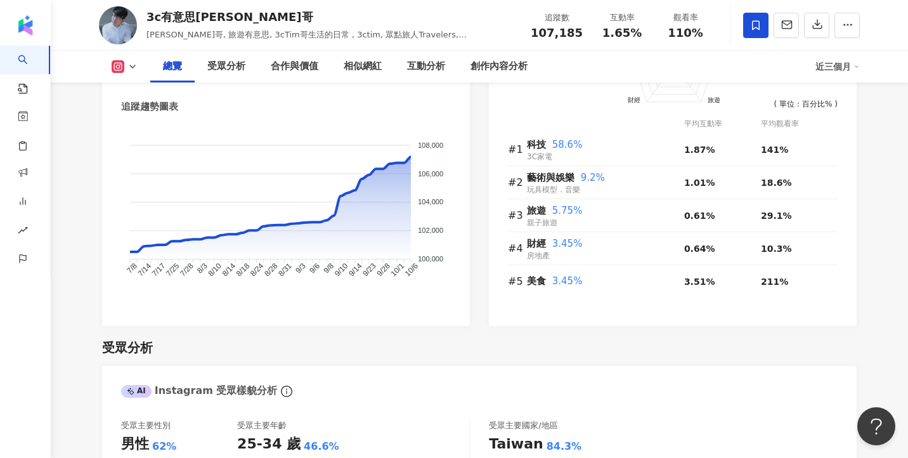
scroll to position [841, 0]
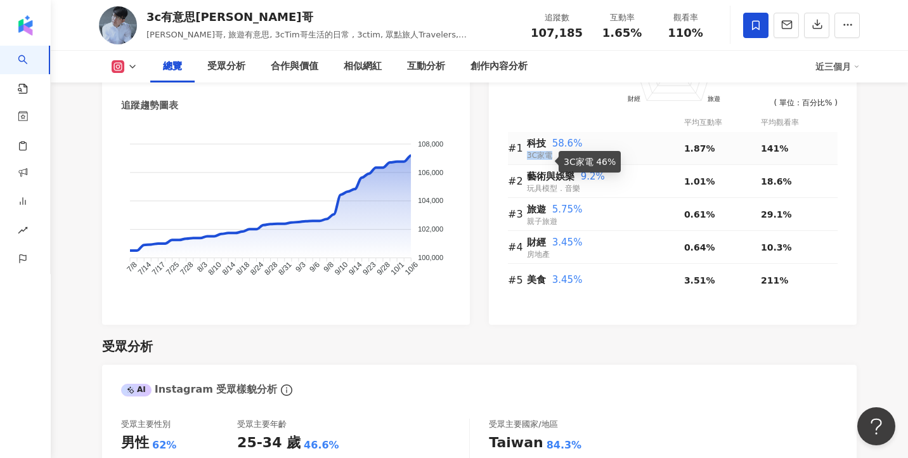
drag, startPoint x: 528, startPoint y: 155, endPoint x: 554, endPoint y: 155, distance: 26.0
click at [554, 155] on div "科技 58.6% 3C家電" at bounding box center [605, 148] width 157 height 26
click at [550, 153] on span "3C家電" at bounding box center [539, 155] width 25 height 9
drag, startPoint x: 548, startPoint y: 155, endPoint x: 527, endPoint y: 156, distance: 20.9
click at [527, 156] on span "3C家電" at bounding box center [539, 155] width 25 height 9
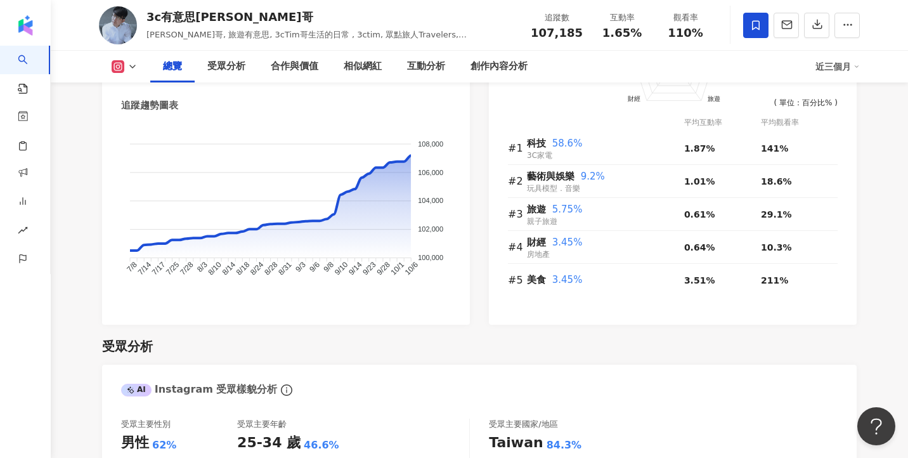
click at [390, 340] on div "受眾分析" at bounding box center [479, 346] width 754 height 18
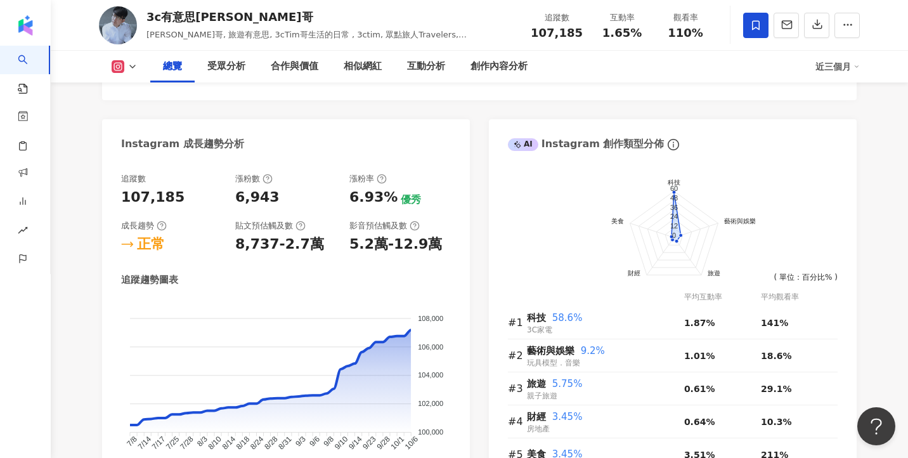
scroll to position [0, 0]
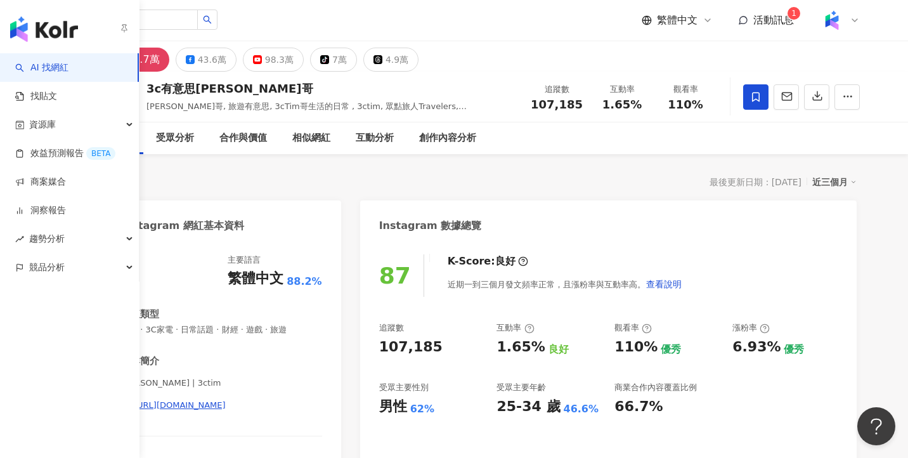
click at [54, 63] on link "AI 找網紅" at bounding box center [41, 67] width 53 height 13
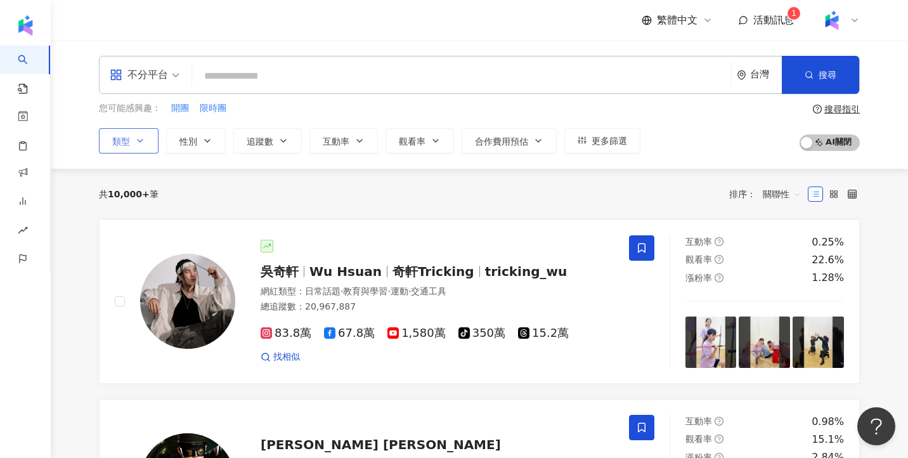
click at [153, 143] on button "類型" at bounding box center [129, 140] width 60 height 25
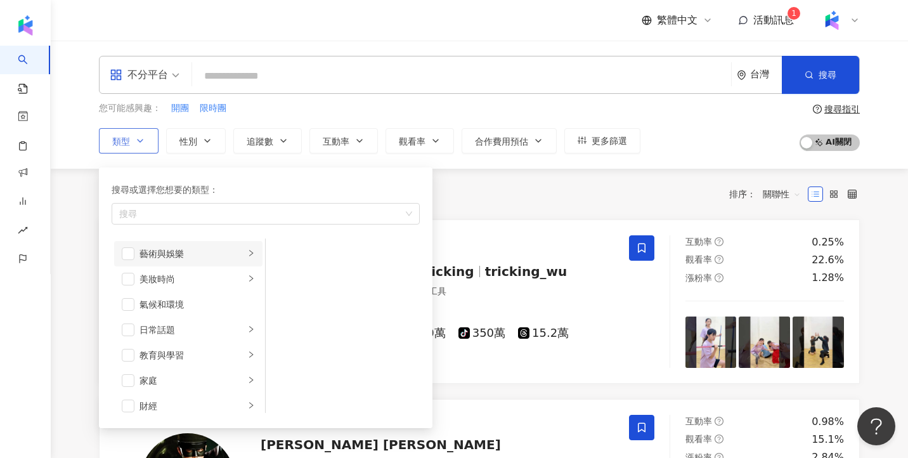
click at [245, 252] on li "藝術與娛樂" at bounding box center [188, 253] width 148 height 25
click at [205, 277] on div "美妝時尚" at bounding box center [191, 279] width 105 height 14
click at [189, 300] on div "氣候和環境" at bounding box center [196, 304] width 115 height 14
click at [193, 303] on div "氣候和環境" at bounding box center [196, 304] width 115 height 14
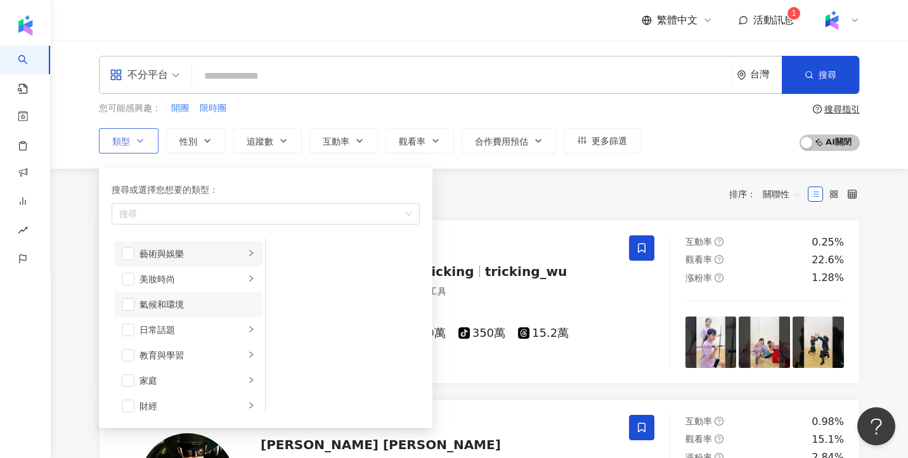
click at [206, 249] on div "藝術與娛樂" at bounding box center [191, 254] width 105 height 14
click at [218, 270] on li "美妝時尚" at bounding box center [188, 278] width 148 height 25
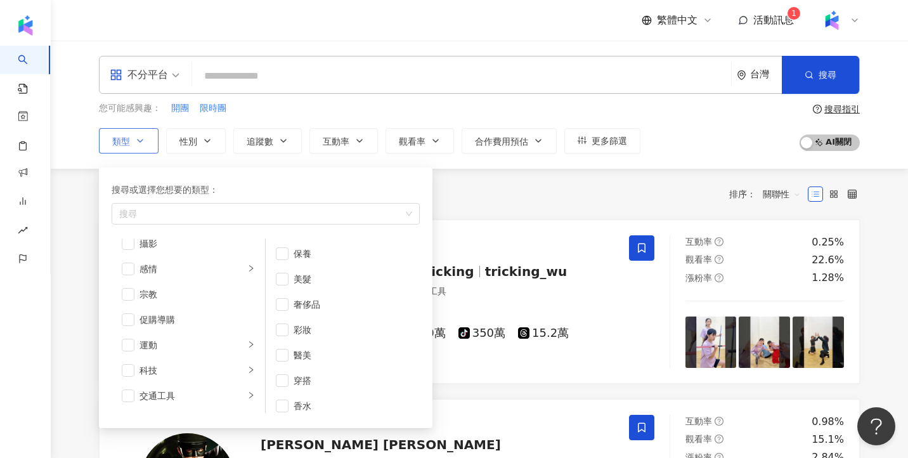
scroll to position [439, 0]
click at [216, 303] on li "運動" at bounding box center [188, 295] width 148 height 25
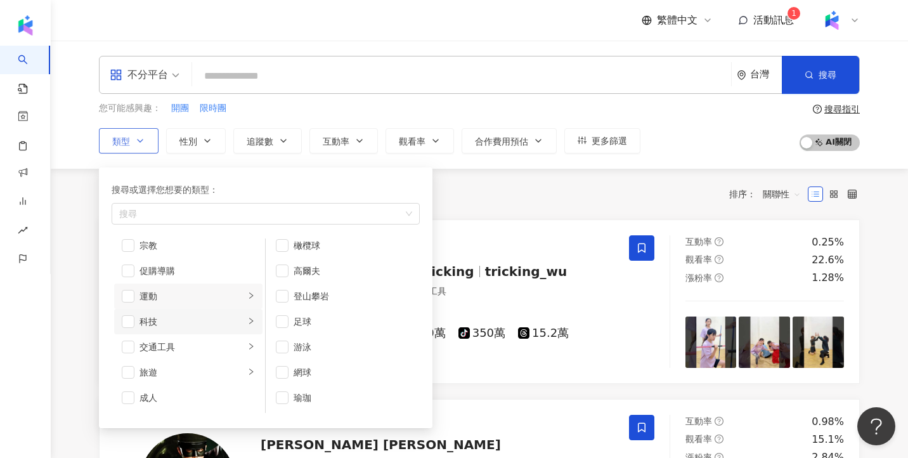
click at [191, 321] on div "科技" at bounding box center [191, 321] width 105 height 14
click at [189, 328] on li "科技" at bounding box center [188, 321] width 148 height 25
click at [189, 345] on div "交通工具" at bounding box center [191, 347] width 105 height 14
click at [191, 371] on div "旅遊" at bounding box center [191, 372] width 105 height 14
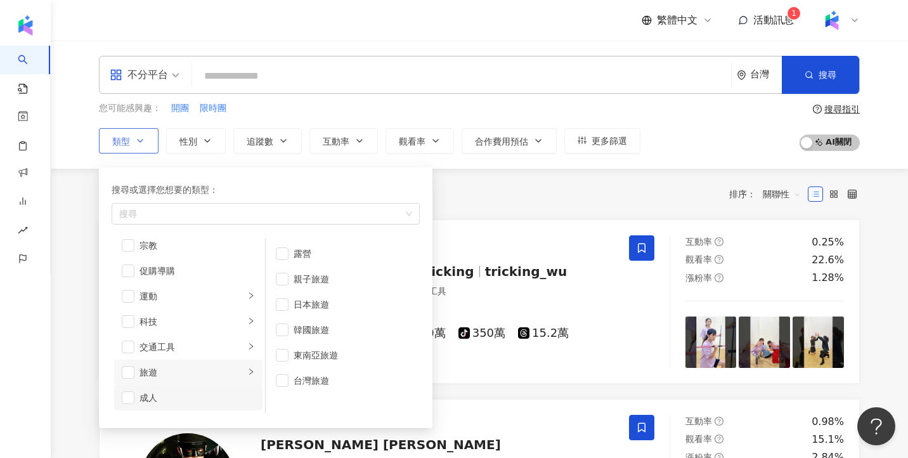
click at [193, 396] on div "成人" at bounding box center [196, 398] width 115 height 14
click at [188, 391] on div "成人" at bounding box center [196, 398] width 115 height 14
click at [191, 371] on div "旅遊" at bounding box center [191, 372] width 105 height 14
click at [197, 345] on div "交通工具" at bounding box center [191, 347] width 105 height 14
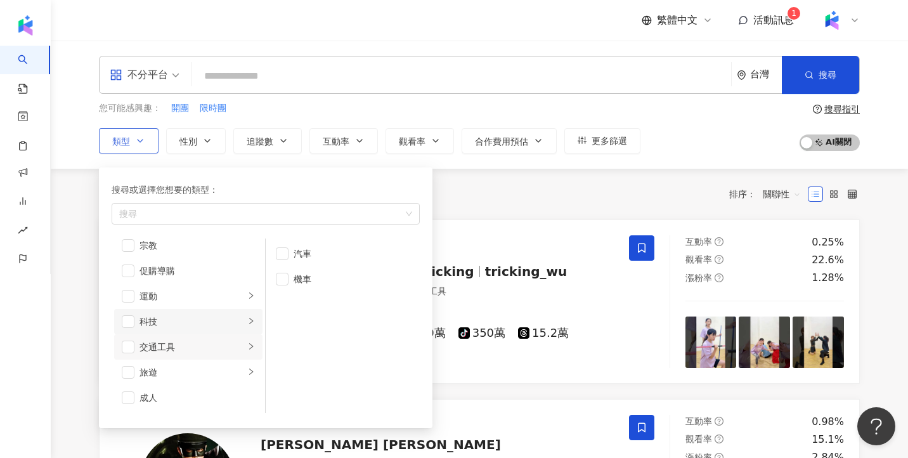
click at [208, 316] on div "科技" at bounding box center [191, 321] width 105 height 14
click at [210, 292] on div "運動" at bounding box center [191, 296] width 105 height 14
click at [211, 269] on div "促購導購" at bounding box center [196, 271] width 115 height 14
click at [214, 238] on div "宗教" at bounding box center [196, 245] width 115 height 14
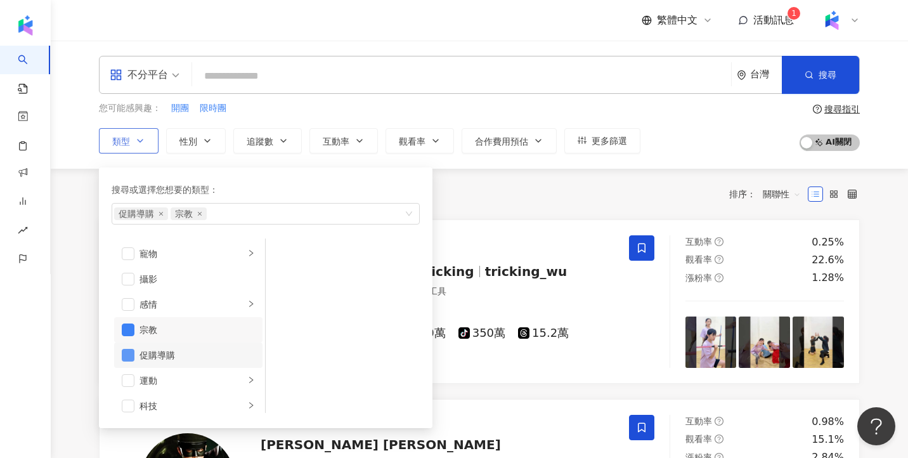
click at [126, 353] on span "button" at bounding box center [128, 355] width 13 height 13
click at [126, 326] on span "button" at bounding box center [128, 329] width 13 height 13
click at [178, 296] on li "感情" at bounding box center [188, 304] width 148 height 25
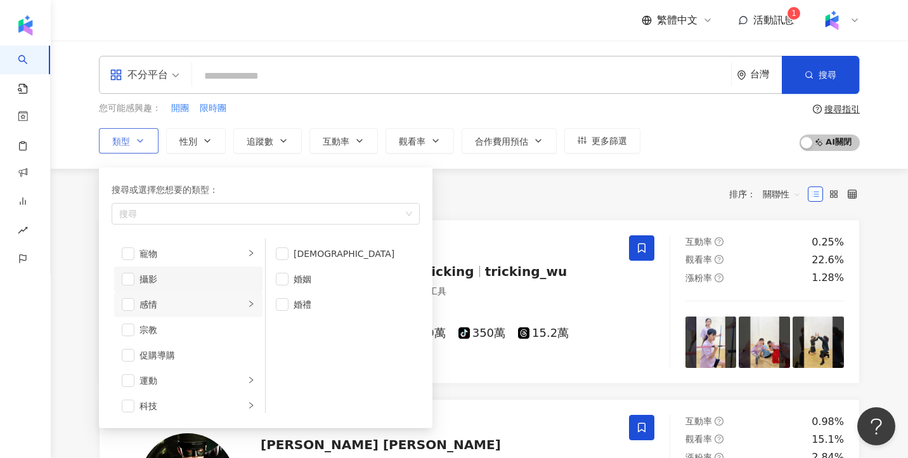
click at [186, 273] on div "攝影" at bounding box center [196, 279] width 115 height 14
click at [131, 300] on span "button" at bounding box center [128, 305] width 13 height 13
click at [166, 275] on div "寵物" at bounding box center [191, 280] width 105 height 14
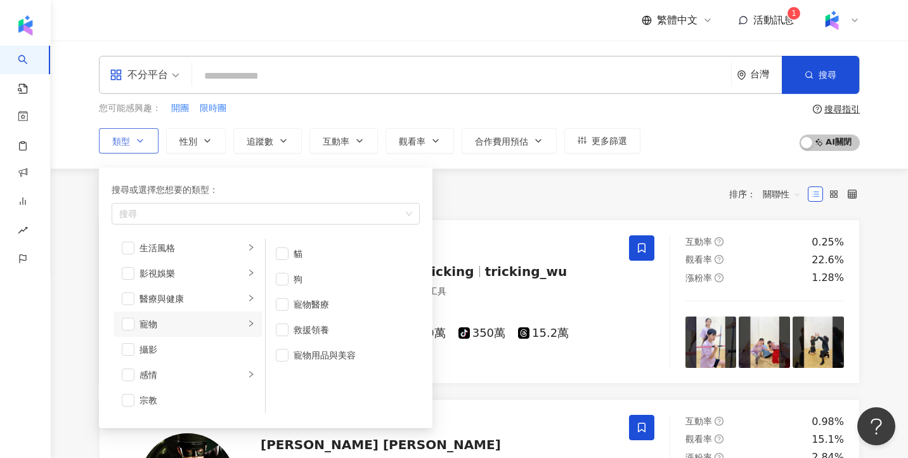
scroll to position [284, 0]
click at [172, 304] on div "醫療與健康" at bounding box center [191, 299] width 105 height 14
click at [183, 280] on div "影視娛樂" at bounding box center [191, 274] width 105 height 14
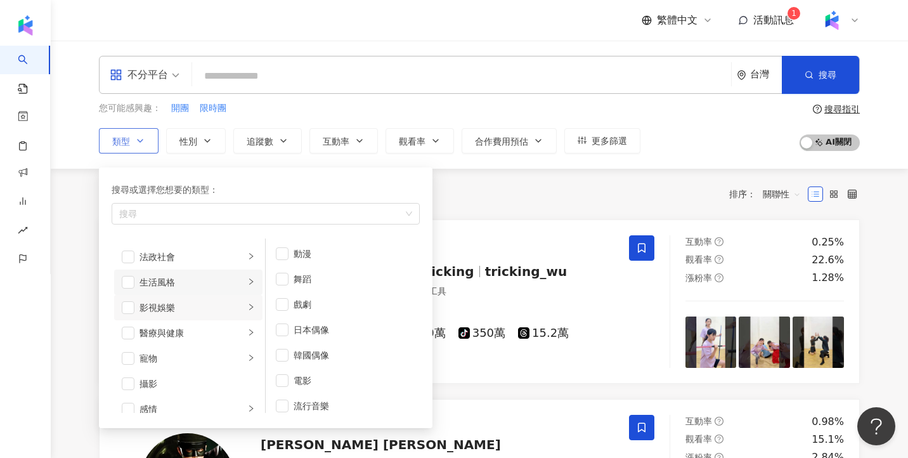
click at [183, 286] on div "生活風格" at bounding box center [191, 282] width 105 height 14
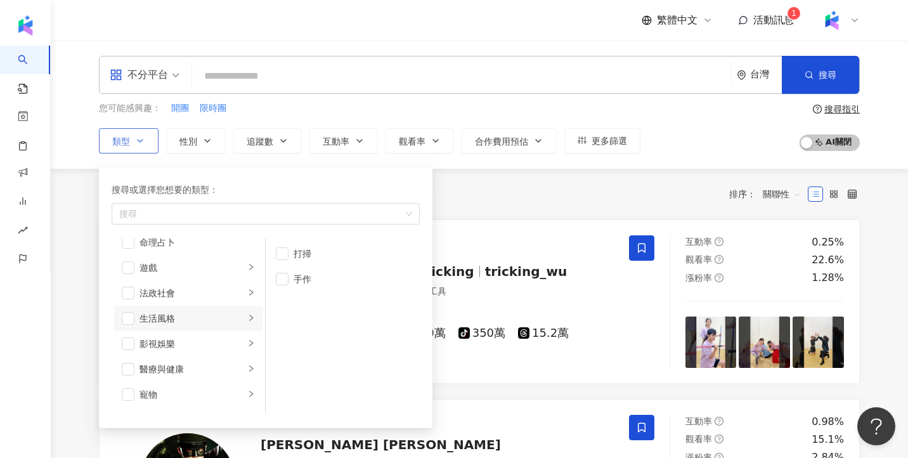
scroll to position [212, 0]
click at [183, 286] on li "法政社會" at bounding box center [188, 295] width 148 height 25
click at [183, 271] on div "遊戲" at bounding box center [191, 270] width 105 height 14
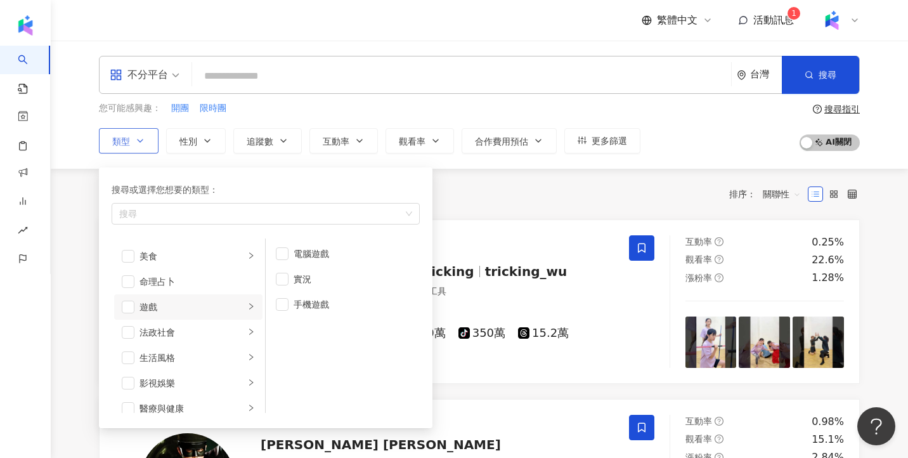
scroll to position [171, 0]
click at [186, 280] on div "命理占卜" at bounding box center [196, 285] width 115 height 14
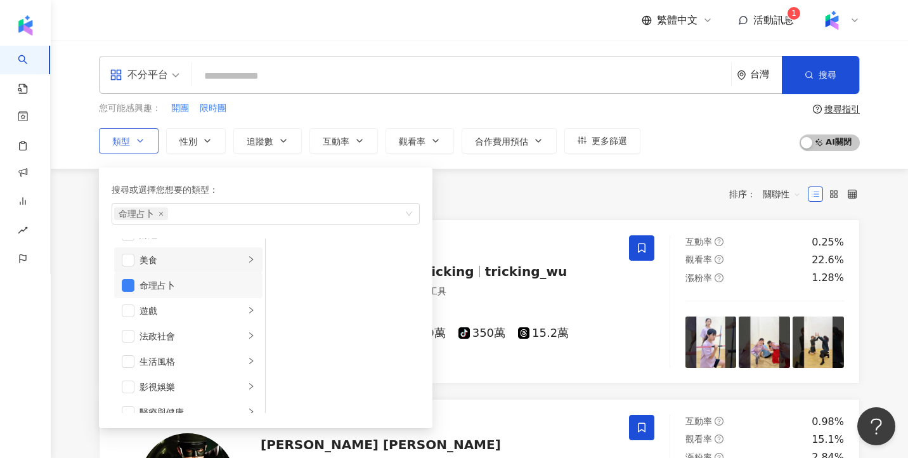
click at [186, 259] on div "美食" at bounding box center [191, 260] width 105 height 14
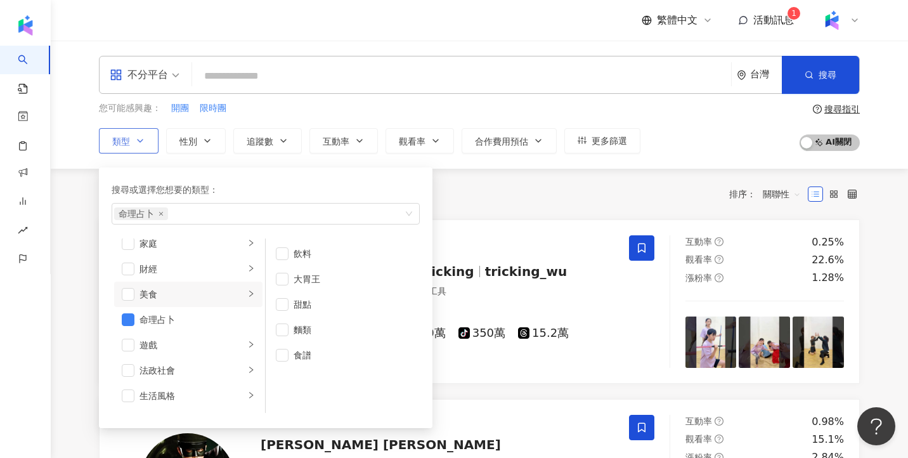
scroll to position [123, 0]
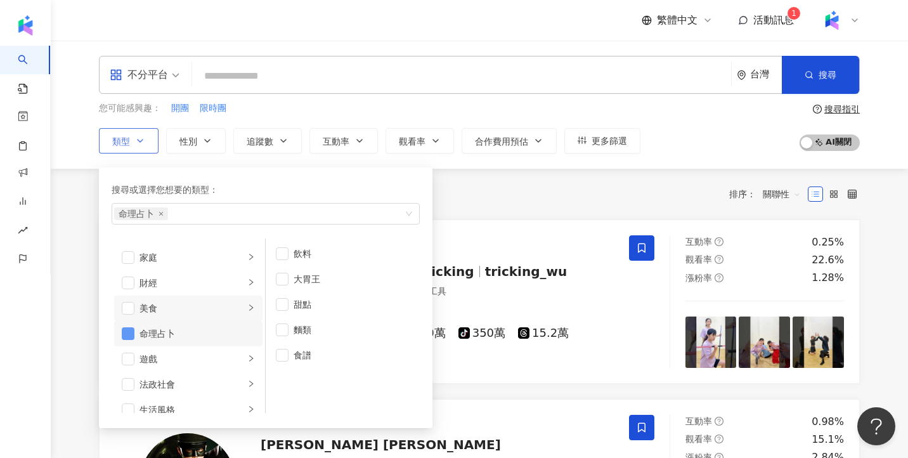
click at [134, 332] on span "button" at bounding box center [128, 333] width 13 height 13
click at [181, 284] on div "財經" at bounding box center [191, 283] width 105 height 14
click at [183, 308] on div "家庭" at bounding box center [191, 305] width 105 height 14
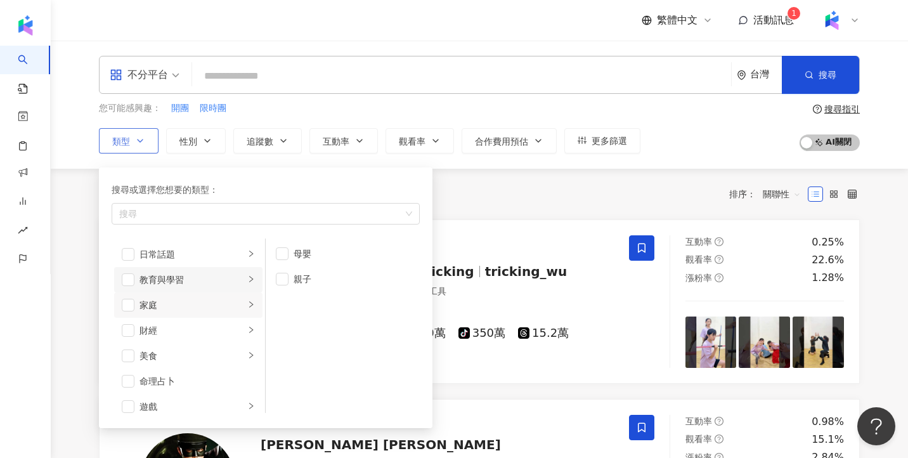
click at [195, 282] on div "教育與學習" at bounding box center [191, 280] width 105 height 14
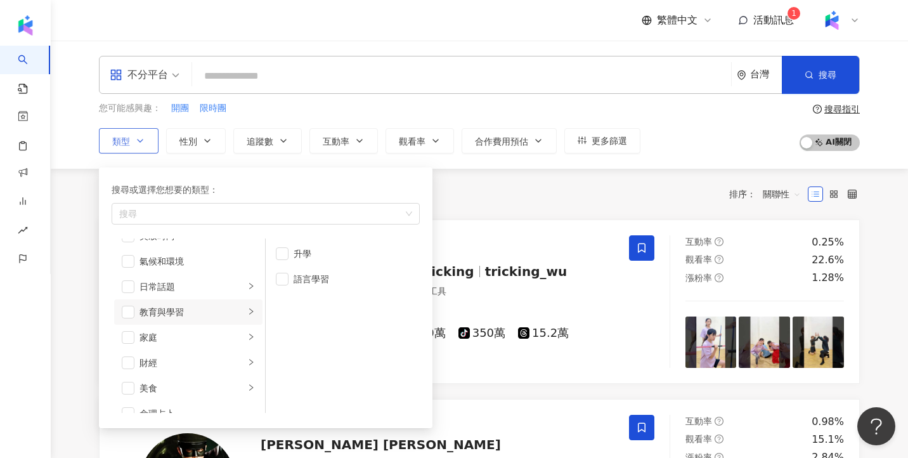
scroll to position [42, 0]
click at [195, 278] on li "日常話題" at bounding box center [188, 287] width 148 height 25
click at [197, 261] on div "氣候和環境" at bounding box center [196, 262] width 115 height 14
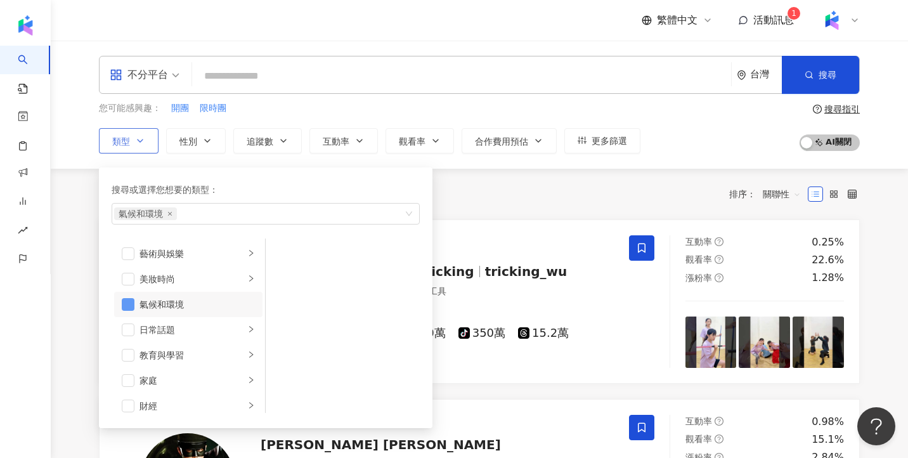
click at [124, 300] on span "button" at bounding box center [128, 304] width 13 height 13
click at [212, 287] on li "美妝時尚" at bounding box center [188, 278] width 148 height 25
click at [210, 253] on div "藝術與娛樂" at bounding box center [191, 254] width 105 height 14
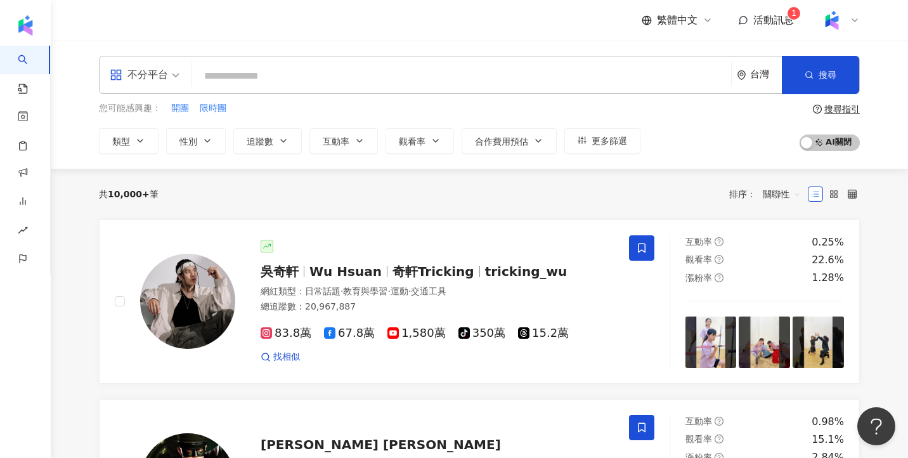
click at [517, 197] on div "共 10,000+ 筆 排序： 關聯性" at bounding box center [479, 194] width 761 height 20
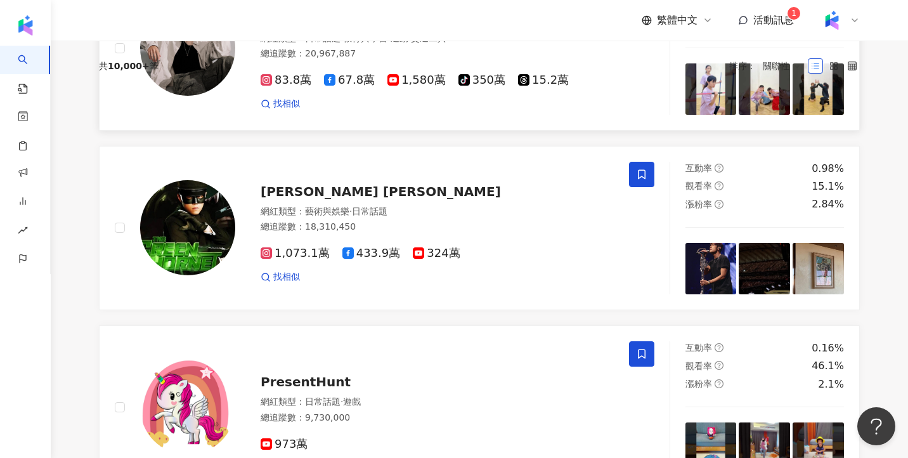
scroll to position [377, 0]
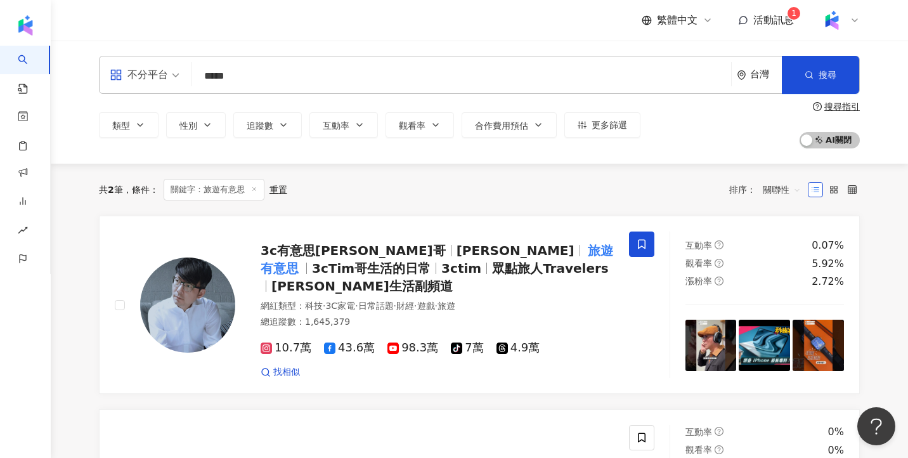
click at [491, 172] on div "共 2 筆 條件 ： 關鍵字：旅遊有意思 重置 排序： 關聯性" at bounding box center [479, 190] width 761 height 52
